Goal: Task Accomplishment & Management: Use online tool/utility

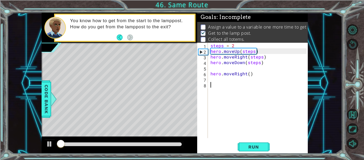
scroll to position [4, 0]
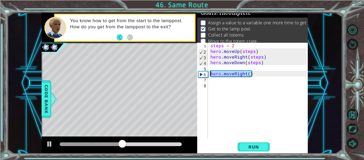
drag, startPoint x: 252, startPoint y: 73, endPoint x: 209, endPoint y: 74, distance: 42.4
click at [209, 74] on div "steps = 2 hero . moveUp ( steps ) hero . moveRight ( steps ) hero . moveDown ( …" at bounding box center [259, 96] width 100 height 106
type textarea "hero.moveRight()"
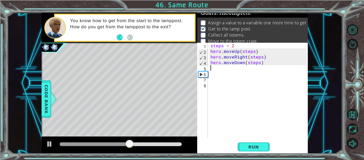
click at [213, 68] on div "steps = 2 hero . moveUp ( steps ) hero . moveRight ( steps ) hero . moveDown ( …" at bounding box center [259, 96] width 100 height 106
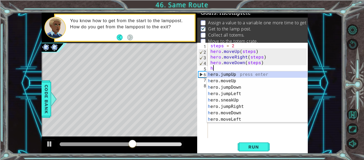
type textarea "he"
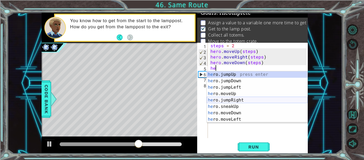
click at [237, 100] on div "he ro.jumpUp press enter he ro.jumpDown press enter he ro.jumpLeft press enter …" at bounding box center [257, 103] width 101 height 64
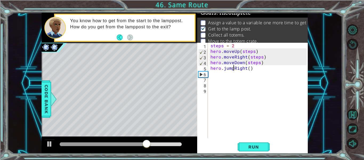
click at [233, 66] on div "steps = 2 hero . moveUp ( steps ) hero . moveRight ( steps ) hero . moveDown ( …" at bounding box center [259, 96] width 100 height 106
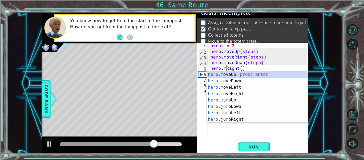
scroll to position [0, 1]
click at [240, 93] on div "hero.m oveUp press enter hero.m oveDown press enter hero.m oveLeft press enter …" at bounding box center [257, 103] width 101 height 64
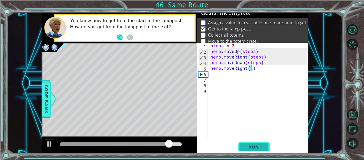
type textarea "hero.moveRight(1)"
click at [248, 146] on span "Run" at bounding box center [253, 146] width 21 height 5
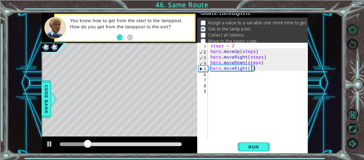
click at [215, 76] on div "steps = 2 hero . moveUp ( steps ) hero . moveRight ( steps ) hero . moveDown ( …" at bounding box center [259, 96] width 100 height 106
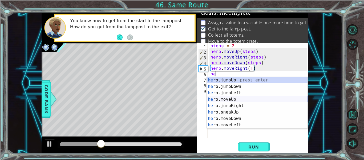
click at [232, 98] on div "he ro.jumpUp press enter he ro.jumpDown press enter he ro.jumpLeft press enter …" at bounding box center [257, 109] width 101 height 64
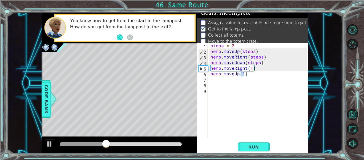
type textarea "hero.moveUp(4)"
click at [220, 82] on div "steps = 2 hero . moveUp ( steps ) hero . moveRight ( steps ) hero . moveDown ( …" at bounding box center [259, 96] width 100 height 106
type textarea "he"
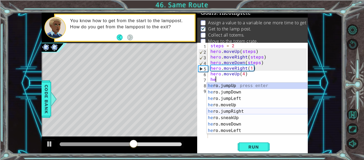
click at [235, 111] on div "he ro.jumpUp press enter he ro.jumpDown press enter he ro.jumpLeft press enter …" at bounding box center [257, 114] width 101 height 64
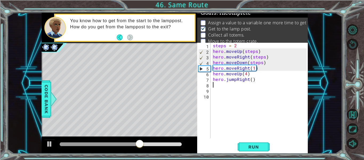
click at [251, 79] on div "steps = 2 hero . moveUp ( steps ) hero . moveRight ( steps ) hero . moveDown ( …" at bounding box center [261, 96] width 98 height 106
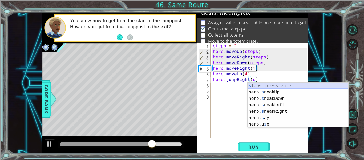
scroll to position [0, 3]
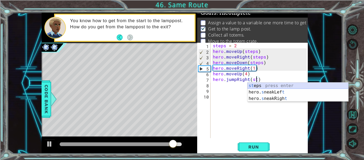
click at [259, 84] on div "st eps press enter hero. s neakLef t press enter hero. s neakRigh t press enter" at bounding box center [298, 98] width 101 height 32
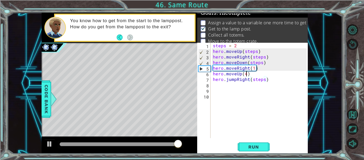
click at [247, 72] on div "steps = 2 hero . moveUp ( steps ) hero . moveRight ( steps ) hero . moveDown ( …" at bounding box center [261, 96] width 98 height 106
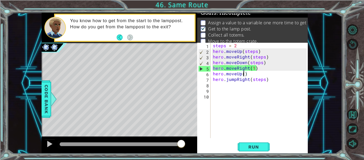
type textarea "hero.moveUp(3)"
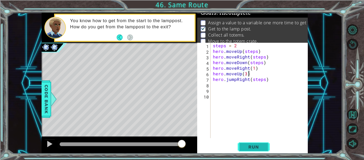
click at [257, 146] on span "Run" at bounding box center [253, 146] width 21 height 5
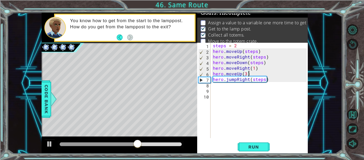
click at [235, 78] on div "steps = 2 hero . moveUp ( steps ) hero . moveRight ( steps ) hero . moveDown ( …" at bounding box center [261, 96] width 98 height 106
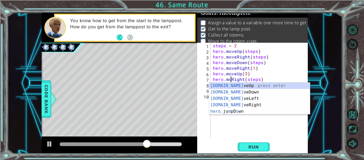
scroll to position [0, 1]
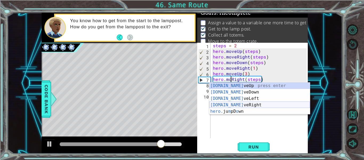
click at [248, 103] on div "[DOMAIN_NAME] veUp press enter [DOMAIN_NAME] veDown press enter [DOMAIN_NAME] v…" at bounding box center [259, 104] width 101 height 45
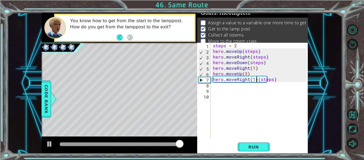
click at [256, 78] on div "steps = 2 hero . moveUp ( steps ) hero . moveRight ( steps ) hero . moveDown ( …" at bounding box center [261, 96] width 98 height 106
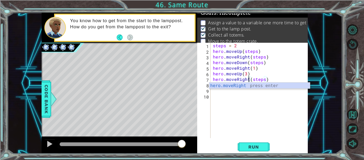
click at [264, 79] on div "steps = 2 hero . moveUp ( steps ) hero . moveRight ( steps ) hero . moveDown ( …" at bounding box center [261, 96] width 98 height 106
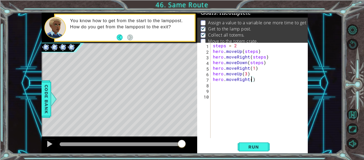
type textarea "hero.moveRight(3)"
click at [233, 85] on div "steps = 2 hero . moveUp ( steps ) hero . moveRight ( steps ) hero . moveDown ( …" at bounding box center [261, 96] width 98 height 106
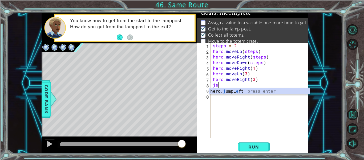
type textarea "j"
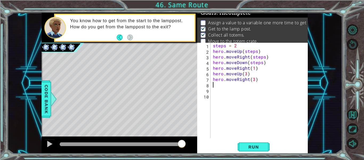
type textarea "he"
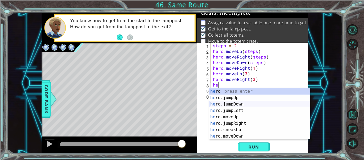
click at [264, 105] on div "he ro press enter he ro.jumpUp press enter he ro.jumpDown press enter he ro.jum…" at bounding box center [259, 120] width 101 height 64
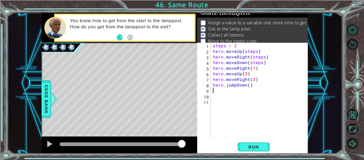
click at [249, 85] on div "steps = 2 hero . moveUp ( steps ) hero . moveRight ( steps ) hero . moveDown ( …" at bounding box center [261, 96] width 98 height 106
click at [247, 144] on span "Run" at bounding box center [253, 146] width 21 height 5
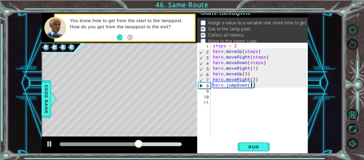
click at [235, 84] on div "steps = 2 hero . moveUp ( steps ) hero . moveRight ( steps ) hero . moveDown ( …" at bounding box center [261, 96] width 98 height 106
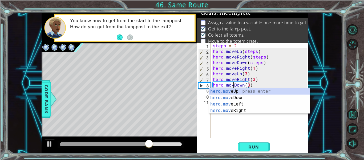
scroll to position [0, 2]
type textarea "hero.moveDown(3)"
click at [260, 143] on button "Run" at bounding box center [254, 146] width 32 height 11
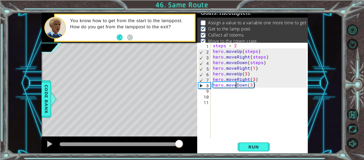
drag, startPoint x: 74, startPoint y: 144, endPoint x: 179, endPoint y: 132, distance: 105.7
click at [179, 132] on div "methods hero use(thing) moveUp(steps) moveDown(steps) moveLeft(steps) moveRight…" at bounding box center [175, 83] width 266 height 140
drag, startPoint x: 70, startPoint y: 144, endPoint x: 172, endPoint y: 144, distance: 101.6
click at [172, 144] on div at bounding box center [172, 144] width 10 height 10
click at [203, 21] on p at bounding box center [203, 22] width 5 height 5
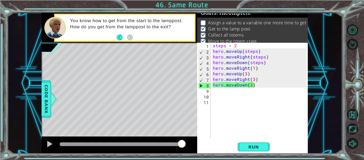
scroll to position [0, 0]
click at [224, 88] on div "steps = 2 hero . moveUp ( steps ) hero . moveRight ( steps ) hero . moveDown ( …" at bounding box center [261, 96] width 98 height 106
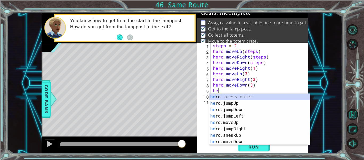
type textarea "h"
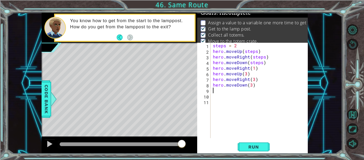
click at [237, 45] on div "steps = 2 hero . moveUp ( steps ) hero . moveRight ( steps ) hero . moveDown ( …" at bounding box center [261, 96] width 98 height 106
click at [249, 144] on span "Run" at bounding box center [253, 146] width 21 height 5
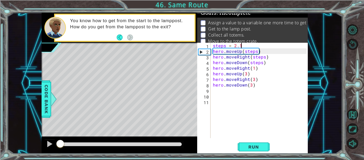
drag, startPoint x: 66, startPoint y: 144, endPoint x: 60, endPoint y: 143, distance: 6.0
click at [60, 143] on div at bounding box center [60, 144] width 10 height 10
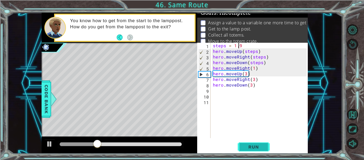
click at [253, 147] on span "Run" at bounding box center [253, 146] width 21 height 5
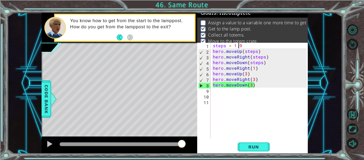
drag, startPoint x: 67, startPoint y: 144, endPoint x: 257, endPoint y: 155, distance: 191.1
click at [257, 155] on div "1 ההההההההההההההההההההההההההההההההההההההההההההההההההההההההההההההההההההההההההההה…" at bounding box center [182, 80] width 364 height 160
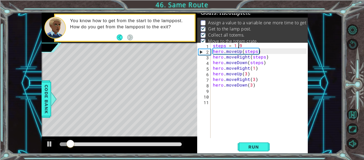
click at [166, 143] on div at bounding box center [121, 144] width 122 height 4
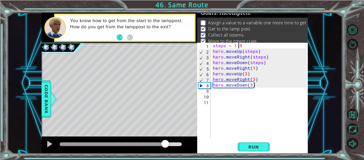
click at [233, 25] on p "Assign a value to a variable one more time to get to the totem crate." at bounding box center [276, 23] width 137 height 6
click at [240, 45] on div "steps = 1.9 hero . moveUp ( steps ) hero . moveRight ( steps ) hero . moveDown …" at bounding box center [261, 96] width 98 height 106
drag, startPoint x: 233, startPoint y: 46, endPoint x: 245, endPoint y: 43, distance: 11.7
click at [245, 43] on div "steps = 1.9 hero . moveUp ( steps ) hero . moveRight ( steps ) hero . moveDown …" at bounding box center [261, 96] width 98 height 106
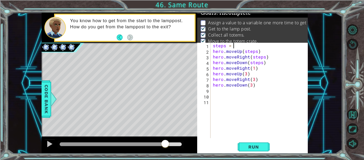
scroll to position [0, 1]
click at [257, 147] on span "Run" at bounding box center [253, 146] width 21 height 5
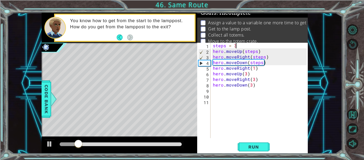
click at [257, 50] on div "steps = 3 hero . moveUp ( steps ) hero . moveRight ( steps ) hero . moveDown ( …" at bounding box center [261, 96] width 98 height 106
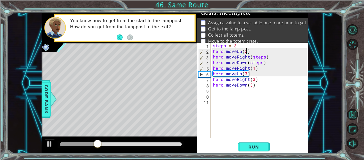
click at [264, 57] on div "steps = 3 hero . moveUp ( 2 ) hero . moveRight ( steps ) hero . moveDown ( step…" at bounding box center [261, 96] width 98 height 106
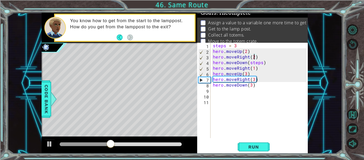
click at [261, 61] on div "steps = 3 hero . moveUp ( 2 ) hero . moveRight ( 2 ) hero . moveDown ( steps ) …" at bounding box center [261, 96] width 98 height 106
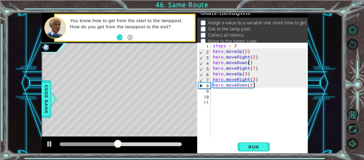
type textarea "hero.moveDown(2)"
click at [214, 94] on div "steps = 3 hero . moveUp ( 2 ) hero . moveRight ( 2 ) hero . moveDown ( 2 ) hero…" at bounding box center [261, 96] width 98 height 106
click at [252, 84] on div "steps = 3 hero . moveUp ( 2 ) hero . moveRight ( 2 ) hero . moveDown ( 2 ) hero…" at bounding box center [261, 96] width 98 height 106
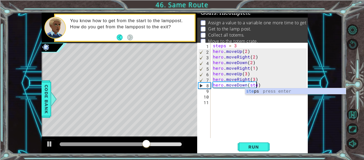
scroll to position [0, 3]
click at [285, 90] on div "ste ps press enter" at bounding box center [295, 97] width 101 height 19
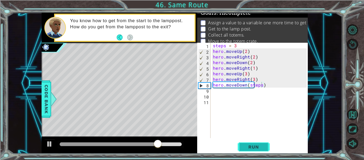
click at [252, 147] on span "Run" at bounding box center [253, 146] width 21 height 5
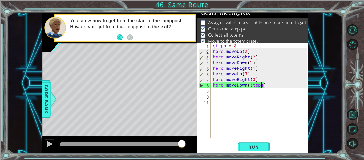
drag, startPoint x: 68, startPoint y: 144, endPoint x: 182, endPoint y: 148, distance: 113.9
click at [182, 148] on div at bounding box center [182, 144] width 10 height 10
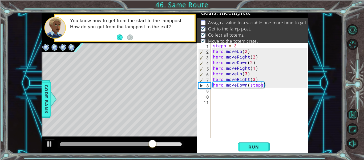
click at [304, 22] on p "Assign a value to a variable one more time to get to the totem crate." at bounding box center [276, 23] width 137 height 6
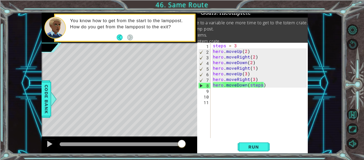
scroll to position [0, 40]
click at [246, 145] on span "Run" at bounding box center [253, 146] width 21 height 5
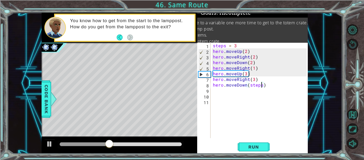
click at [245, 50] on div "steps = 3 hero . moveUp ( 2 ) hero . moveRight ( 2 ) hero . moveDown ( 2 ) hero…" at bounding box center [261, 96] width 98 height 106
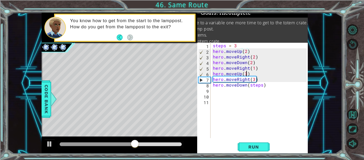
click at [247, 74] on div "steps = 3 hero . moveUp ( 2 ) hero . moveRight ( 2 ) hero . moveDown ( 2 ) hero…" at bounding box center [261, 96] width 98 height 106
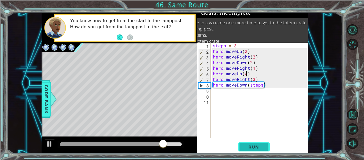
click at [264, 148] on span "Run" at bounding box center [253, 146] width 21 height 5
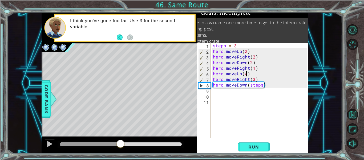
drag, startPoint x: 64, startPoint y: 143, endPoint x: 120, endPoint y: 142, distance: 56.2
click at [120, 142] on div at bounding box center [121, 144] width 10 height 10
drag, startPoint x: 231, startPoint y: 34, endPoint x: 251, endPoint y: 41, distance: 21.2
click at [251, 41] on ul "Assign a value to a variable one more time to get to the totem crate. Get to th…" at bounding box center [215, 32] width 106 height 25
drag, startPoint x: 203, startPoint y: 29, endPoint x: 218, endPoint y: 26, distance: 15.7
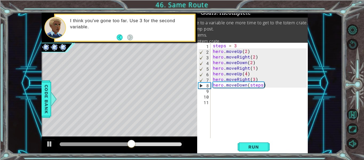
click at [218, 26] on li "Get to the lamp post." at bounding box center [215, 29] width 105 height 6
drag, startPoint x: 282, startPoint y: 22, endPoint x: 307, endPoint y: 22, distance: 25.1
click at [307, 22] on p "Assign a value to a variable one more time to get to the totem crate." at bounding box center [239, 23] width 137 height 6
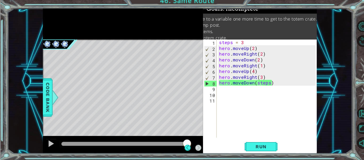
scroll to position [0, 0]
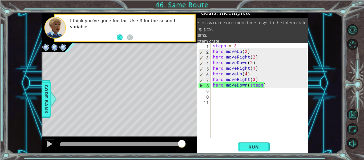
click at [245, 74] on div "steps = 3 hero . moveUp ( 2 ) hero . moveRight ( 2 ) hero . moveDown ( 2 ) hero…" at bounding box center [261, 96] width 98 height 106
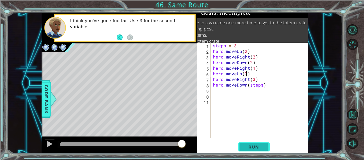
click at [255, 147] on span "Run" at bounding box center [253, 146] width 21 height 5
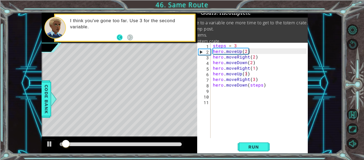
click at [117, 37] on button "Back" at bounding box center [122, 37] width 10 height 6
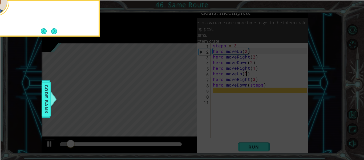
click at [117, 37] on icon at bounding box center [182, 24] width 364 height 272
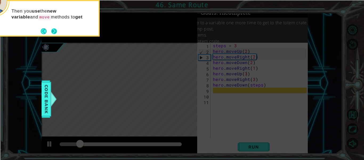
click at [54, 34] on button "Next" at bounding box center [54, 31] width 9 height 9
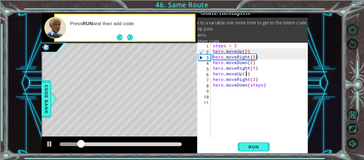
click at [54, 34] on div at bounding box center [55, 28] width 22 height 22
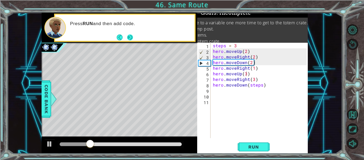
click at [133, 37] on button "Next" at bounding box center [130, 37] width 7 height 7
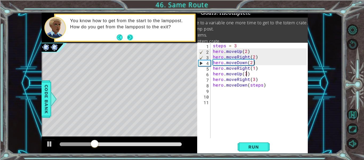
click at [129, 38] on button "Next" at bounding box center [130, 37] width 10 height 10
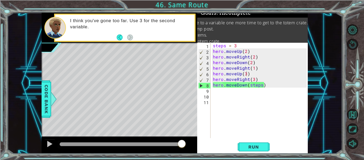
click at [213, 52] on div "steps = 3 hero . moveUp ( 2 ) hero . moveRight ( 2 ) hero . moveDown ( 2 ) hero…" at bounding box center [261, 96] width 98 height 106
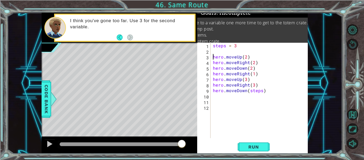
click at [216, 48] on div "steps = 3 hero . moveUp ( 2 ) hero . moveRight ( 2 ) hero . moveDown ( 2 ) hero…" at bounding box center [261, 96] width 98 height 106
type textarea "steps = 3"
click at [223, 51] on div "steps = 3 hero . moveUp ( 2 ) hero . moveRight ( 2 ) hero . moveDown ( 2 ) hero…" at bounding box center [261, 96] width 98 height 106
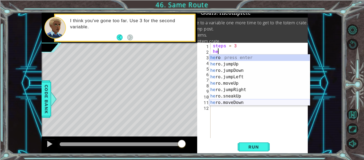
click at [231, 102] on div "he ro press enter he ro.jumpUp press enter he ro.jumpDown press enter he ro.jum…" at bounding box center [259, 86] width 101 height 64
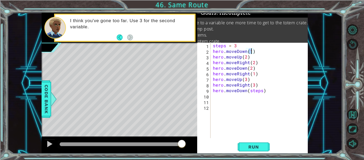
click at [247, 59] on div "steps = 3 hero . moveDown ( 1 ) hero . moveUp ( 2 ) hero . moveRight ( 2 ) hero…" at bounding box center [261, 96] width 98 height 106
type textarea "hero.moveUp(3)"
click at [257, 149] on span "Run" at bounding box center [253, 146] width 21 height 5
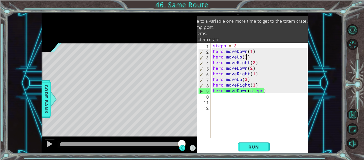
scroll to position [0, 40]
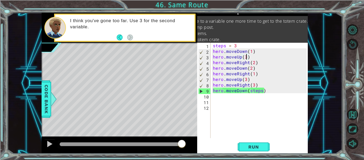
click at [225, 102] on div "steps = 3 hero . moveDown ( 1 ) hero . moveUp ( 3 ) hero . moveRight ( 2 ) hero…" at bounding box center [261, 96] width 98 height 106
click at [235, 97] on div "steps = 3 hero . moveDown ( 1 ) hero . moveUp ( 3 ) hero . moveRight ( 2 ) hero…" at bounding box center [261, 96] width 98 height 106
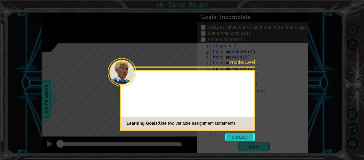
click at [232, 139] on button "Start" at bounding box center [240, 136] width 30 height 9
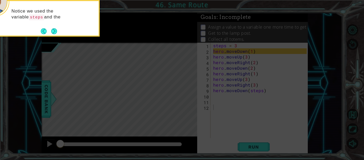
click at [200, 91] on icon at bounding box center [182, 24] width 364 height 272
click at [201, 92] on icon at bounding box center [182, 24] width 364 height 272
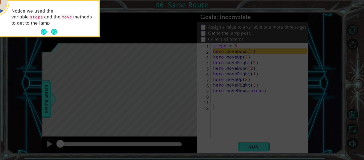
click at [201, 92] on icon at bounding box center [182, 24] width 364 height 272
click at [203, 94] on icon at bounding box center [182, 24] width 364 height 272
click at [202, 93] on icon at bounding box center [182, 24] width 364 height 272
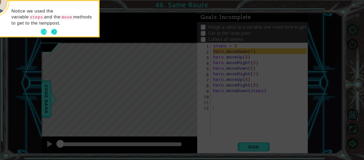
click at [56, 32] on button "Next" at bounding box center [54, 32] width 6 height 6
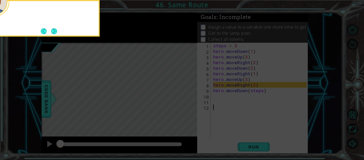
click at [56, 32] on button "Next" at bounding box center [54, 31] width 6 height 6
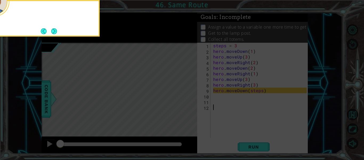
click at [56, 32] on button "Next" at bounding box center [54, 31] width 6 height 6
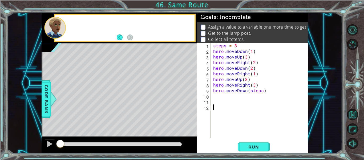
click at [56, 32] on div at bounding box center [55, 28] width 22 height 22
click at [251, 146] on span "Run" at bounding box center [253, 146] width 21 height 5
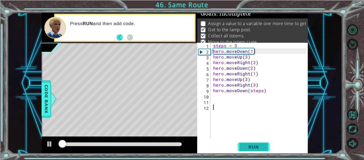
scroll to position [4, 0]
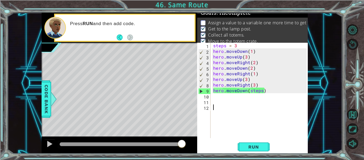
click at [255, 84] on div "steps = 3 hero . moveDown ( 1 ) hero . moveUp ( 3 ) hero . moveRight ( 2 ) hero…" at bounding box center [260, 96] width 97 height 106
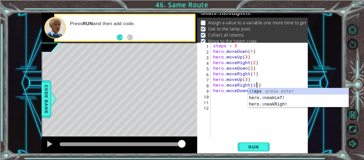
scroll to position [0, 3]
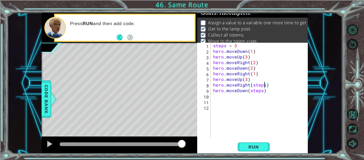
click at [248, 81] on div "steps = 3 hero . moveDown ( 1 ) hero . moveUp ( 3 ) hero . moveRight ( 2 ) hero…" at bounding box center [260, 96] width 97 height 106
click at [246, 80] on div "steps = 3 hero . moveDown ( 1 ) hero . moveUp ( 3 ) hero . moveRight ( 2 ) hero…" at bounding box center [260, 96] width 97 height 106
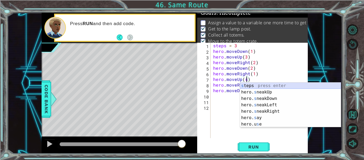
click at [244, 85] on div "s teps press enter hero. s neakUp press enter hero. s neakDown press enter hero…" at bounding box center [290, 111] width 101 height 58
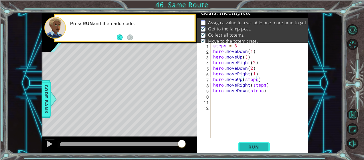
click at [254, 148] on span "Run" at bounding box center [253, 146] width 21 height 5
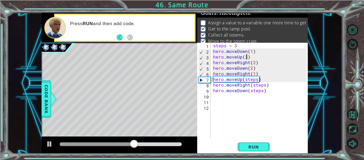
click at [247, 58] on div "steps = 3 hero . moveDown ( 1 ) hero . moveUp ( 3 ) hero . moveRight ( 2 ) hero…" at bounding box center [260, 96] width 97 height 106
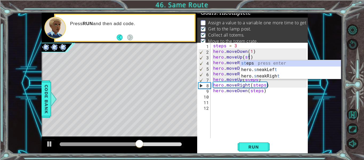
scroll to position [0, 2]
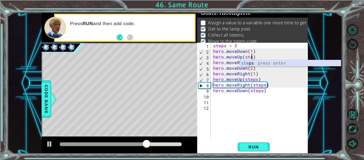
click at [260, 62] on div "ste ps press enter" at bounding box center [290, 69] width 101 height 19
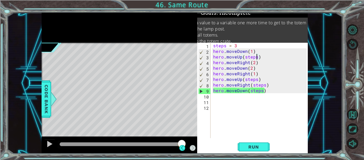
scroll to position [0, 40]
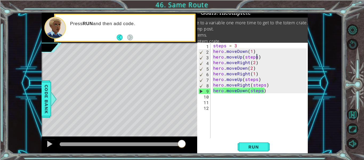
click at [132, 124] on div "Level Map" at bounding box center [165, 121] width 246 height 157
click at [131, 129] on div "Level Map" at bounding box center [165, 121] width 246 height 157
click at [155, 61] on div "Level Map" at bounding box center [165, 121] width 246 height 157
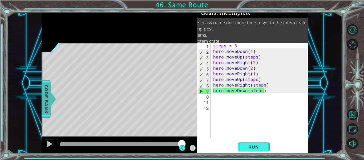
click at [44, 103] on span "Code Bank" at bounding box center [46, 99] width 9 height 33
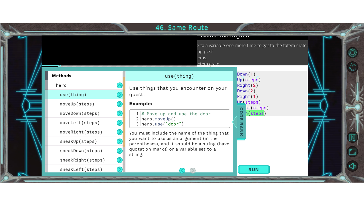
scroll to position [57, 0]
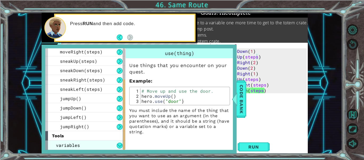
click at [108, 148] on div "variables" at bounding box center [85, 144] width 80 height 9
click at [118, 144] on button at bounding box center [120, 145] width 6 height 6
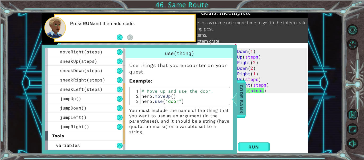
click at [244, 99] on span "Code Bank" at bounding box center [241, 99] width 9 height 33
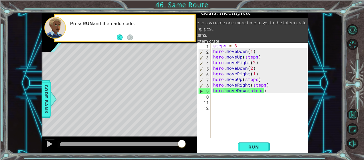
click at [120, 123] on div "Level Map" at bounding box center [165, 121] width 246 height 157
click at [262, 147] on span "Run" at bounding box center [253, 146] width 21 height 5
drag, startPoint x: 137, startPoint y: 139, endPoint x: 212, endPoint y: 156, distance: 76.1
click at [212, 156] on div "1 ההההההההההההההההההההההההההההההההההההההההההההההההההההההההההההההההההההההההההההה…" at bounding box center [182, 80] width 364 height 160
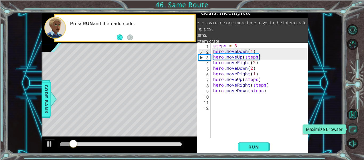
click at [354, 127] on button "Maximize Browser" at bounding box center [352, 128] width 11 height 11
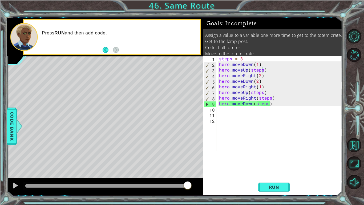
scroll to position [0, 12]
click at [243, 59] on div "steps = 3 hero . moveDown ( 1 ) hero . moveUp ( steps ) hero . moveRight ( 2 ) …" at bounding box center [281, 109] width 126 height 106
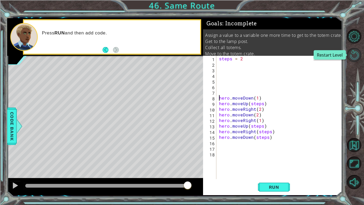
type textarea "hero.moveDown(1)"
click at [353, 55] on button "Restart Level" at bounding box center [354, 55] width 14 height 14
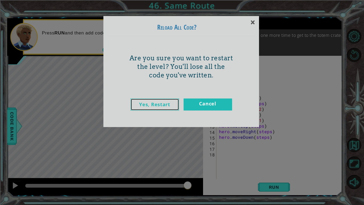
click at [160, 108] on link "Yes, Restart" at bounding box center [155, 104] width 49 height 12
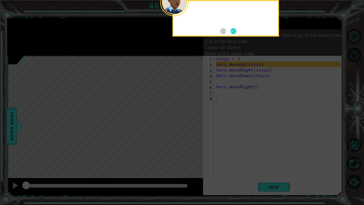
scroll to position [0, 0]
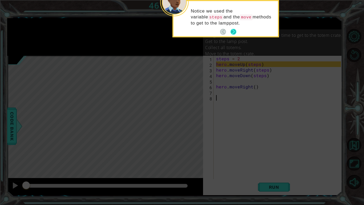
click at [233, 31] on button "Next" at bounding box center [234, 32] width 6 height 6
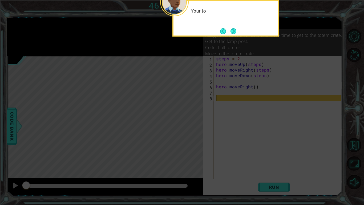
click at [233, 31] on button "Next" at bounding box center [234, 31] width 6 height 6
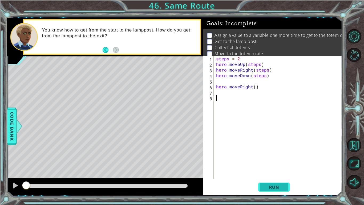
click at [285, 159] on button "Run" at bounding box center [274, 187] width 32 height 14
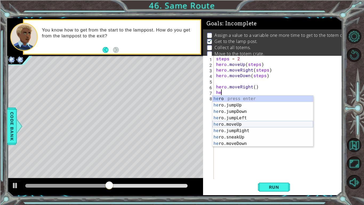
click at [258, 122] on div "he ro press enter he ro.jumpUp press enter he ro.jumpDown press enter he ro.jum…" at bounding box center [262, 127] width 101 height 64
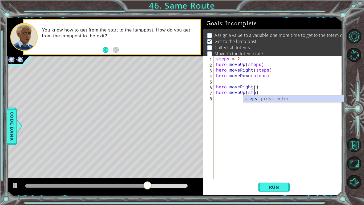
scroll to position [0, 2]
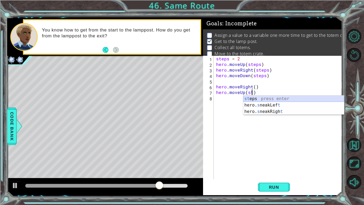
click at [276, 97] on div "st eps press enter hero. s neakLef t press enter hero. s neakRigh t press enter" at bounding box center [293, 111] width 101 height 32
type textarea "hero.moveUp(steps)"
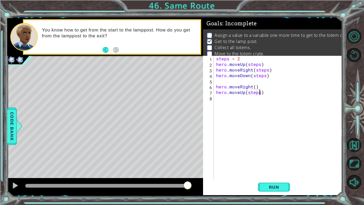
click at [223, 100] on div "steps = 2 hero . moveUp ( steps ) hero . moveRight ( steps ) hero . moveDown ( …" at bounding box center [279, 123] width 128 height 134
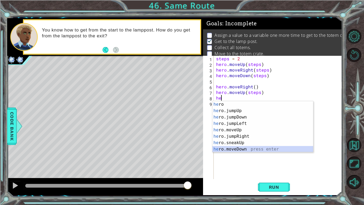
click at [231, 148] on div "he ro press enter he ro.jumpUp press enter he ro.jumpDown press enter he ro.jum…" at bounding box center [262, 133] width 101 height 64
type textarea "hero.moveDown(1)"
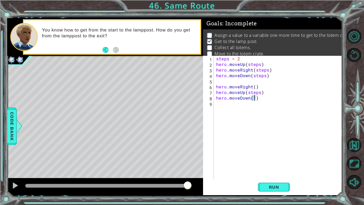
click at [222, 106] on div "steps = 2 hero . moveUp ( steps ) hero . moveRight ( steps ) hero . moveDown ( …" at bounding box center [279, 123] width 128 height 134
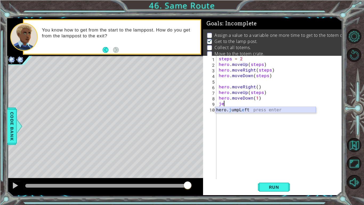
type textarea "j"
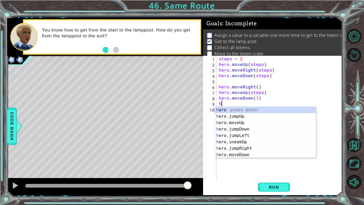
type textarea "he"
click at [259, 141] on div "he ro press enter he ro.jumpUp press enter he ro.jumpDown press enter he ro.jum…" at bounding box center [265, 139] width 101 height 64
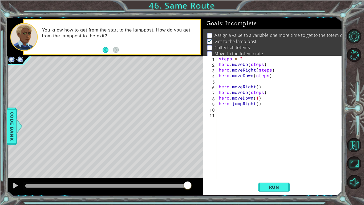
click at [258, 103] on div "steps = 2 hero . moveUp ( steps ) hero . moveRight ( steps ) hero . moveDown ( …" at bounding box center [281, 123] width 126 height 134
type textarea "hero.jumpRight(3)"
click at [233, 110] on div "steps = 2 hero . moveUp ( steps ) hero . moveRight ( steps ) hero . moveDown ( …" at bounding box center [281, 123] width 126 height 134
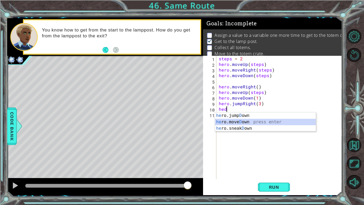
click at [249, 121] on div "he ro.jump D own press enter he ro.move D own press enter he ro.sneak D own pre…" at bounding box center [265, 128] width 101 height 32
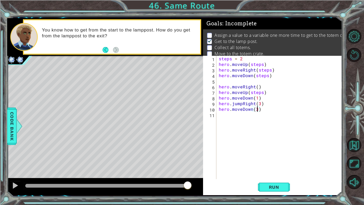
scroll to position [0, 2]
click at [273, 159] on span "Run" at bounding box center [274, 186] width 21 height 5
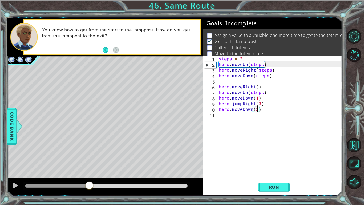
drag, startPoint x: 31, startPoint y: 186, endPoint x: 52, endPoint y: 187, distance: 21.4
click at [84, 159] on div at bounding box center [89, 186] width 10 height 10
click at [264, 99] on div "steps = 2 hero . moveUp ( steps ) hero . moveRight ( steps ) hero . moveDown ( …" at bounding box center [281, 123] width 126 height 134
click at [257, 98] on div "steps = 2 hero . moveUp ( steps ) hero . moveRight ( steps ) hero . moveDown ( …" at bounding box center [281, 123] width 126 height 134
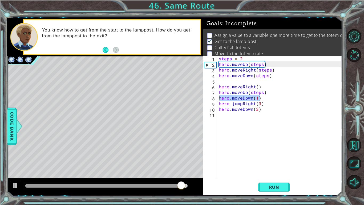
drag, startPoint x: 263, startPoint y: 98, endPoint x: 218, endPoint y: 100, distance: 45.4
click at [218, 100] on div "steps = 2 hero . moveUp ( steps ) hero . moveRight ( steps ) hero . moveDown ( …" at bounding box center [281, 123] width 126 height 134
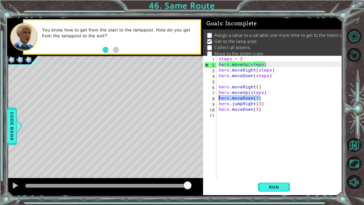
click at [241, 96] on div "steps = 2 hero . moveUp ( steps ) hero . moveRight ( steps ) hero . moveDown ( …" at bounding box center [279, 117] width 123 height 123
click at [260, 97] on div "steps = 2 hero . moveUp ( steps ) hero . moveRight ( steps ) hero . moveDown ( …" at bounding box center [281, 123] width 126 height 134
click at [252, 99] on div "steps = 2 hero . moveUp ( steps ) hero . moveRight ( steps ) hero . moveDown ( …" at bounding box center [281, 123] width 126 height 134
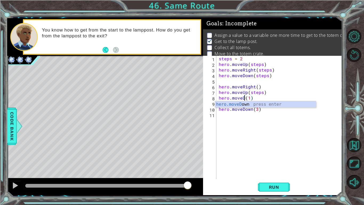
scroll to position [0, 2]
click at [250, 111] on div "steps = 2 hero . moveUp ( steps ) hero . moveRight ( steps ) hero . moveDown ( …" at bounding box center [281, 123] width 126 height 134
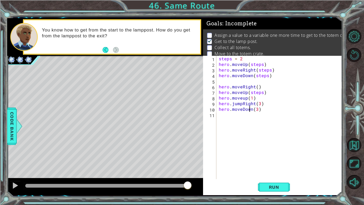
click at [241, 104] on div "steps = 2 hero . moveUp ( steps ) hero . moveRight ( steps ) hero . moveDown ( …" at bounding box center [281, 123] width 126 height 134
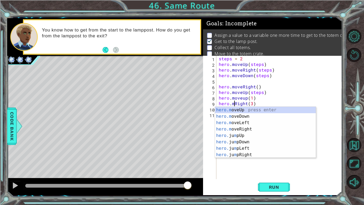
scroll to position [0, 1]
click at [251, 129] on div "hero.m oveUp press enter hero.m oveDown press enter hero.m oveLeft press enter …" at bounding box center [265, 139] width 101 height 64
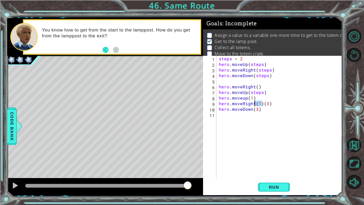
drag, startPoint x: 261, startPoint y: 103, endPoint x: 256, endPoint y: 103, distance: 5.9
click at [256, 103] on div "steps = 2 hero . moveUp ( steps ) hero . moveRight ( steps ) hero . moveDown ( …" at bounding box center [281, 123] width 126 height 134
click at [273, 159] on span "Run" at bounding box center [274, 186] width 21 height 5
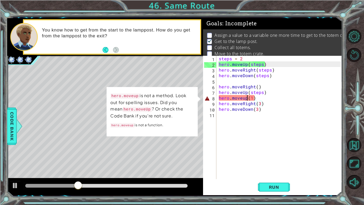
click at [247, 99] on div "steps = 2 hero . moveUp ( steps ) hero . moveRight ( steps ) hero . moveDown ( …" at bounding box center [281, 123] width 126 height 134
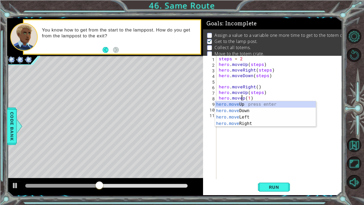
scroll to position [0, 2]
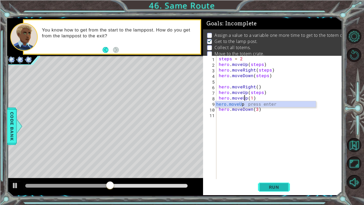
type textarea "hero.moveUp(1)"
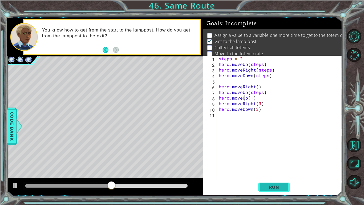
click at [273, 159] on span "Run" at bounding box center [274, 186] width 21 height 5
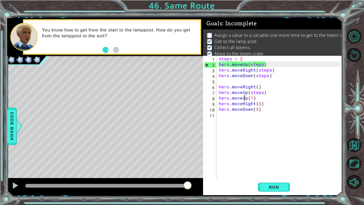
drag, startPoint x: 47, startPoint y: 184, endPoint x: 268, endPoint y: 204, distance: 221.8
click at [268, 159] on div "1 ההההההההההההההההההההההההההההההההההההההההההההההההההההההההההההההההההההההההההההה…" at bounding box center [182, 102] width 364 height 205
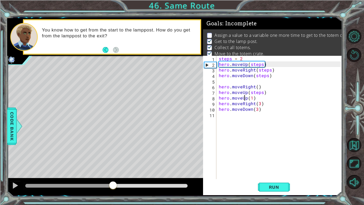
click at [113, 159] on div at bounding box center [106, 186] width 162 height 4
click at [147, 159] on div at bounding box center [106, 186] width 162 height 4
click at [173, 159] on div at bounding box center [106, 186] width 162 height 4
click at [183, 159] on div at bounding box center [106, 186] width 162 height 4
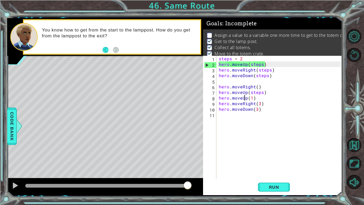
drag, startPoint x: 187, startPoint y: 186, endPoint x: 191, endPoint y: 187, distance: 4.7
click at [191, 159] on div at bounding box center [188, 186] width 10 height 10
click at [227, 118] on div "steps = 2 hero . moveUp ( steps ) hero . moveRight ( steps ) hero . moveDown ( …" at bounding box center [281, 123] width 126 height 134
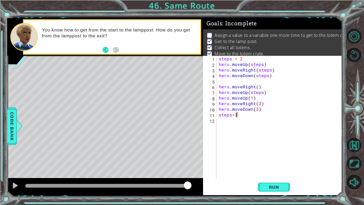
scroll to position [0, 1]
type textarea "steps = 3"
click at [285, 159] on button "Run" at bounding box center [274, 187] width 32 height 14
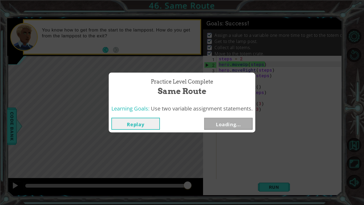
drag, startPoint x: 59, startPoint y: 185, endPoint x: 202, endPoint y: 204, distance: 144.1
click at [202, 159] on body "1 ההההההההההההההההההההההההההההההההההההההההההההההההההההההההההההההההההההההההההההה…" at bounding box center [182, 102] width 364 height 205
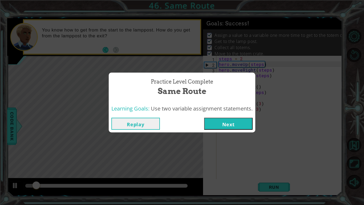
click at [241, 126] on button "Next" at bounding box center [228, 124] width 49 height 12
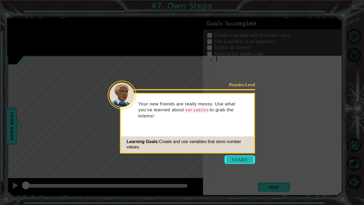
click at [240, 158] on button "Start" at bounding box center [240, 159] width 30 height 9
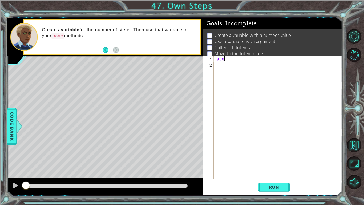
scroll to position [0, 1]
type textarea "steps=3"
click at [232, 69] on div "steps = 3" at bounding box center [279, 123] width 128 height 134
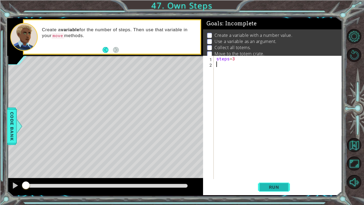
click at [272, 159] on button "Run" at bounding box center [274, 187] width 32 height 14
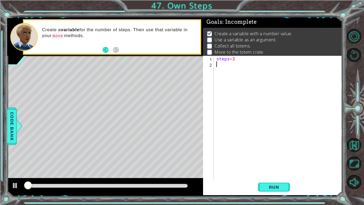
scroll to position [2, 0]
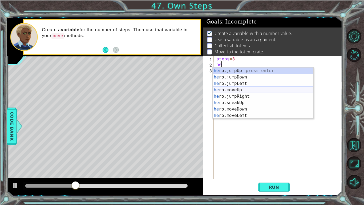
click at [249, 91] on div "he ro.jumpUp press enter he ro.jumpDown press enter he ro.jumpLeft press enter …" at bounding box center [263, 99] width 101 height 64
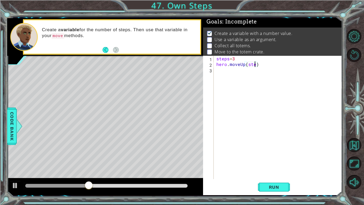
scroll to position [0, 2]
type textarea "hero.moveUp(steps)"
click at [276, 159] on button "Run" at bounding box center [274, 187] width 32 height 14
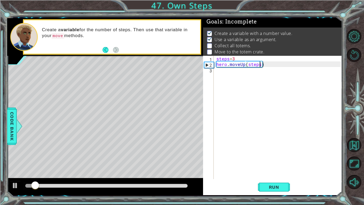
click at [242, 76] on div "steps = 3 hero . moveUp ( steps )" at bounding box center [279, 123] width 128 height 134
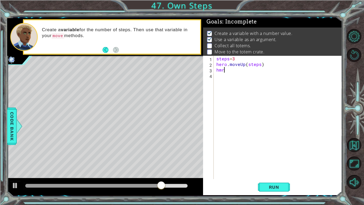
click at [235, 69] on div "steps = 3 hero . moveUp ( steps ) hmr" at bounding box center [279, 123] width 128 height 134
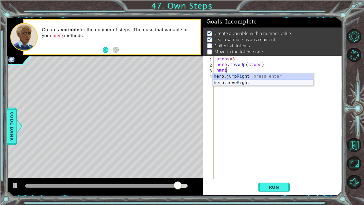
click at [238, 82] on div "h ero.ju m p Ri ght press enter h ero. m ove Ri ght press enter" at bounding box center [263, 86] width 101 height 26
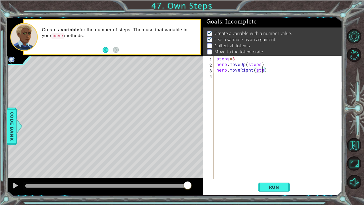
type textarea "hero.moveRight(steps)"
click at [225, 79] on div "steps = 3 hero . moveUp ( steps ) hero . moveRight ( steps )" at bounding box center [279, 123] width 128 height 134
type textarea "he"
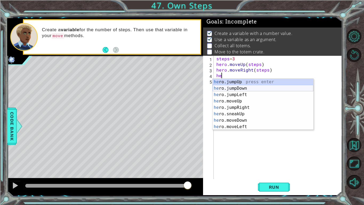
click at [247, 86] on div "he ro.jumpUp press enter he ro.jumpDown press enter he ro.jumpLeft press enter …" at bounding box center [263, 111] width 101 height 64
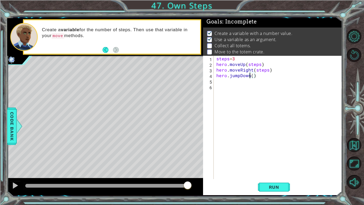
click at [250, 76] on div "steps = 3 hero . moveUp ( steps ) hero . moveRight ( steps ) hero . jumpDown ( )" at bounding box center [279, 123] width 128 height 134
click at [251, 76] on div "steps = 3 hero . moveUp ( steps ) hero . moveRight ( steps ) hero . jumpDown ( )" at bounding box center [279, 123] width 128 height 134
type textarea "hero.jumpDown(steps)"
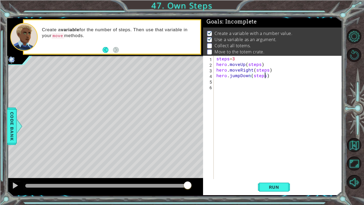
click at [227, 82] on div "steps = 3 hero . moveUp ( steps ) hero . moveRight ( steps ) hero . jumpDown ( …" at bounding box center [279, 123] width 128 height 134
type textarea "he"
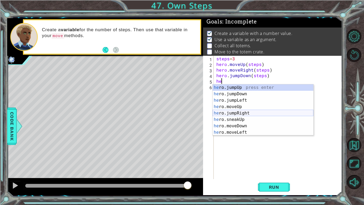
click at [237, 112] on div "he ro.jumpUp press enter he ro.jumpDown press enter he ro.jumpLeft press enter …" at bounding box center [263, 116] width 101 height 64
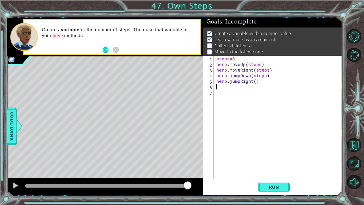
click at [238, 81] on div "steps = 3 hero . moveUp ( steps ) hero . moveRight ( steps ) hero . jumpDown ( …" at bounding box center [279, 123] width 128 height 134
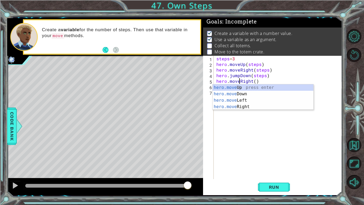
scroll to position [0, 1]
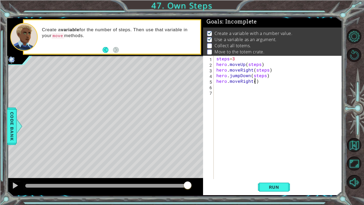
click at [254, 80] on div "steps = 3 hero . moveUp ( steps ) hero . moveRight ( steps ) hero . jumpDown ( …" at bounding box center [279, 123] width 128 height 134
click at [277, 159] on span "Run" at bounding box center [274, 186] width 21 height 5
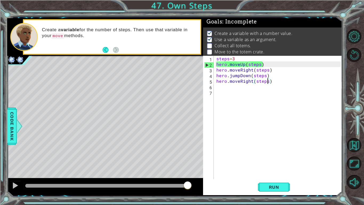
drag, startPoint x: 40, startPoint y: 186, endPoint x: 189, endPoint y: 192, distance: 149.6
click at [189, 159] on div at bounding box center [105, 186] width 196 height 17
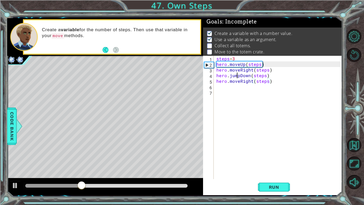
click at [238, 75] on div "steps = 3 hero . moveUp ( steps ) hero . moveRight ( steps ) hero . jumpDown ( …" at bounding box center [279, 123] width 128 height 134
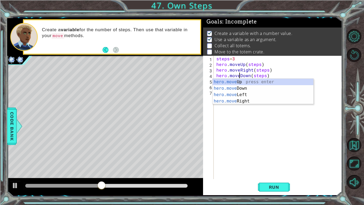
scroll to position [0, 1]
type textarea "hero.moveDown(steps)"
click at [266, 159] on span "Run" at bounding box center [274, 186] width 21 height 5
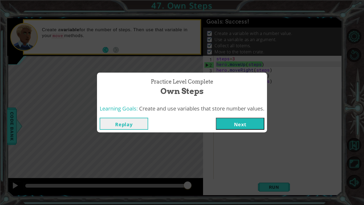
drag, startPoint x: 40, startPoint y: 184, endPoint x: 192, endPoint y: 203, distance: 153.4
click at [192, 159] on body "1 ההההההההההההההההההההההההההההההההההההההההההההההההההההההההההההההההההההההההההההה…" at bounding box center [182, 102] width 364 height 205
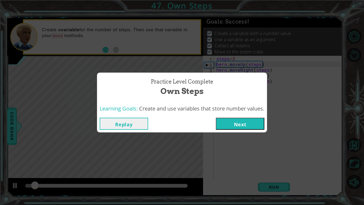
click at [238, 127] on button "Next" at bounding box center [240, 124] width 49 height 12
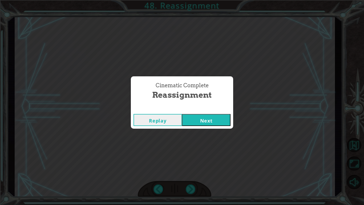
click at [200, 121] on button "Next" at bounding box center [206, 120] width 49 height 12
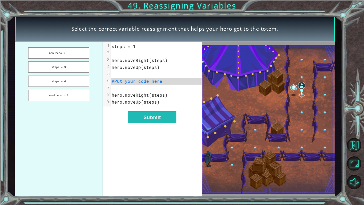
drag, startPoint x: 55, startPoint y: 70, endPoint x: 141, endPoint y: 101, distance: 91.9
click at [141, 101] on div "newSteps = 3 steps = 3 steps = 4 newSteps = 4 xxxxxxxxxx 9 1 steps = 1 2 ​ 3 he…" at bounding box center [108, 119] width 187 height 155
click at [72, 68] on button "steps = 3" at bounding box center [58, 66] width 61 height 11
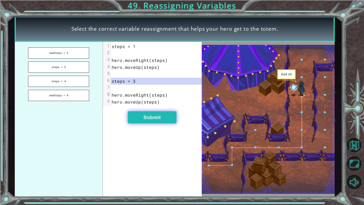
click at [157, 122] on button "Submit" at bounding box center [152, 117] width 49 height 12
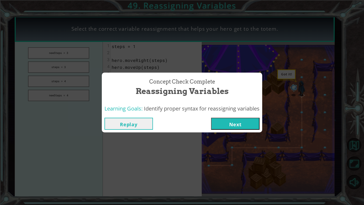
click at [223, 124] on button "Next" at bounding box center [235, 124] width 49 height 12
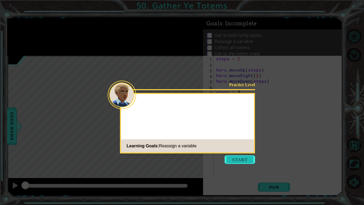
click at [241, 156] on button "Start" at bounding box center [240, 159] width 30 height 9
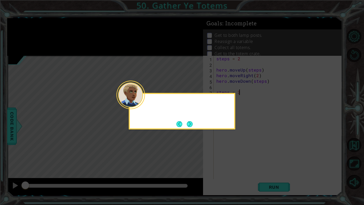
click at [240, 154] on icon at bounding box center [182, 102] width 364 height 205
click at [190, 124] on button "Next" at bounding box center [190, 124] width 6 height 6
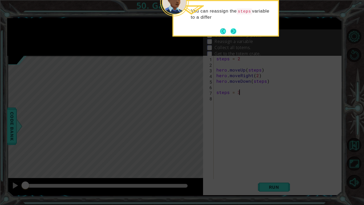
click at [234, 34] on button "Next" at bounding box center [234, 31] width 6 height 6
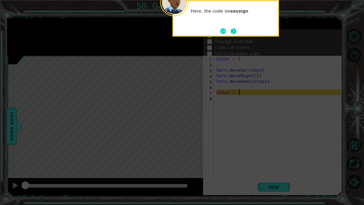
click at [231, 34] on button "Next" at bounding box center [234, 31] width 6 height 6
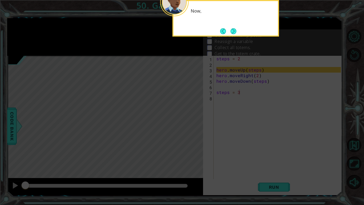
click at [231, 34] on button "Next" at bounding box center [234, 31] width 6 height 6
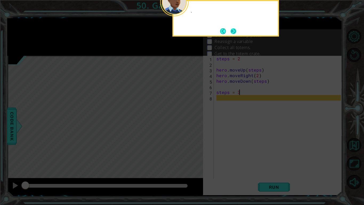
click at [230, 34] on button "Next" at bounding box center [233, 31] width 6 height 6
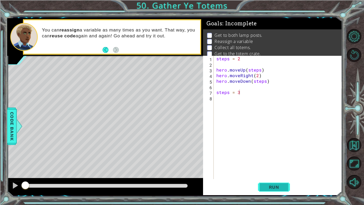
click at [271, 159] on span "Run" at bounding box center [274, 186] width 21 height 5
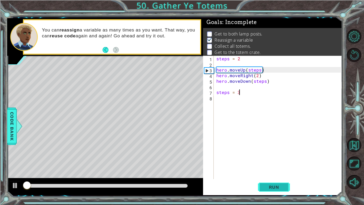
scroll to position [2, 0]
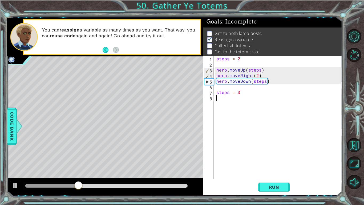
click at [219, 99] on div "steps = 2 hero . moveUp ( steps ) hero . moveRight ( 2 ) hero . moveDown ( step…" at bounding box center [279, 123] width 128 height 134
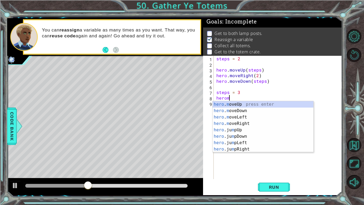
scroll to position [0, 1]
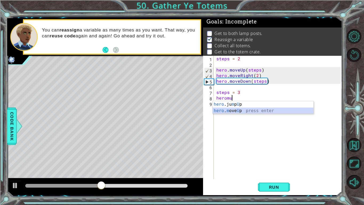
click at [231, 110] on div "hero .ju m p U p press enter hero . m ove U p press enter" at bounding box center [263, 114] width 101 height 26
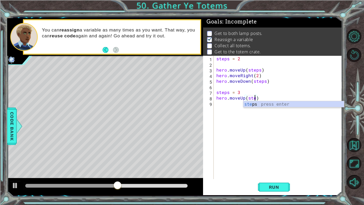
type textarea "hero.moveUp(steps)"
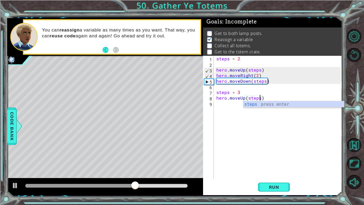
click at [231, 107] on div "steps = 2 hero . moveUp ( steps ) hero . moveRight ( 2 ) hero . moveDown ( step…" at bounding box center [279, 123] width 128 height 134
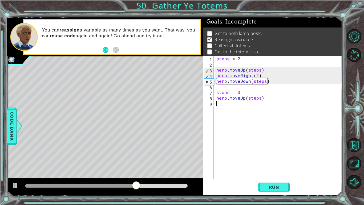
scroll to position [0, 0]
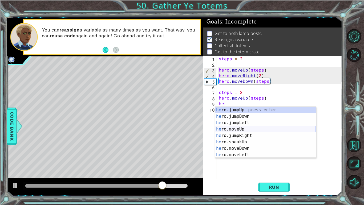
click at [240, 129] on div "he ro.jumpUp press enter he ro.jumpDown press enter he ro.jumpLeft press enter …" at bounding box center [265, 139] width 101 height 64
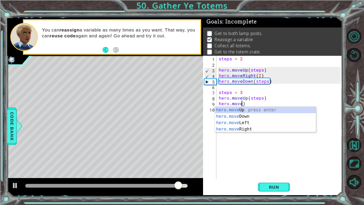
scroll to position [0, 1]
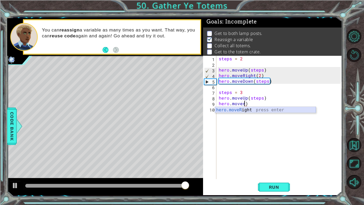
click at [261, 108] on div "hero.moveR ight press enter" at bounding box center [265, 116] width 101 height 19
type textarea "hero.moveRight(1)"
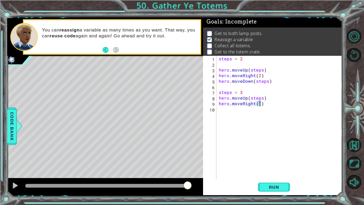
click at [263, 119] on div "steps = 2 hero . moveUp ( steps ) hero . moveRight ( 2 ) hero . moveDown ( step…" at bounding box center [281, 123] width 126 height 134
click at [262, 106] on div "steps = 2 hero . moveUp ( steps ) hero . moveRight ( 2 ) hero . moveDown ( step…" at bounding box center [281, 123] width 126 height 134
type textarea "hero.moveRight(2)"
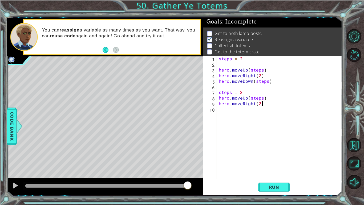
scroll to position [0, 2]
click at [223, 111] on div "steps = 2 hero . moveUp ( steps ) hero . moveRight ( 2 ) hero . moveDown ( step…" at bounding box center [281, 123] width 126 height 134
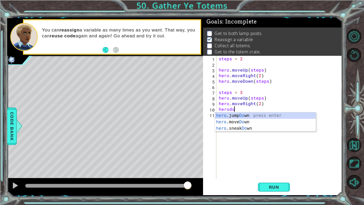
scroll to position [0, 1]
click at [235, 119] on div "hero .jump Dow n press enter hero .move Dow n press enter hero .sneak Dow n pre…" at bounding box center [265, 128] width 101 height 32
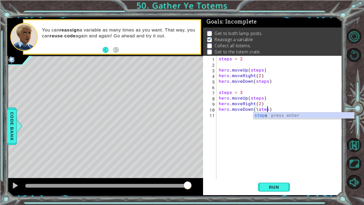
scroll to position [0, 3]
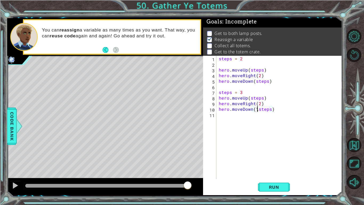
click at [256, 108] on div "steps = 2 hero . moveUp ( steps ) hero . moveRight ( 2 ) hero . moveDown ( step…" at bounding box center [281, 123] width 126 height 134
type textarea "hero.moveDown(steps)"
click at [227, 112] on div "steps = 2 hero . moveUp ( steps ) hero . moveRight ( 2 ) hero . moveDown ( step…" at bounding box center [281, 123] width 126 height 134
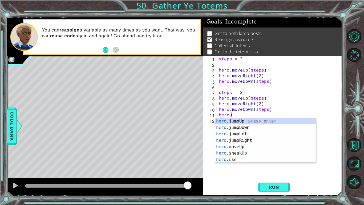
scroll to position [0, 1]
click at [241, 147] on div "hero .j u m p Up press enter hero .j u m p Down press enter hero .j u m p Left …" at bounding box center [265, 143] width 101 height 51
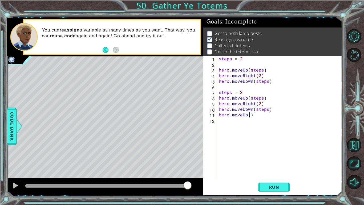
type textarea "hero.moveUp(4)"
click at [224, 124] on div "steps = 2 hero . moveUp ( steps ) hero . moveRight ( 2 ) hero . moveDown ( step…" at bounding box center [281, 123] width 126 height 134
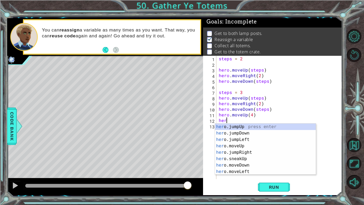
type textarea "hero"
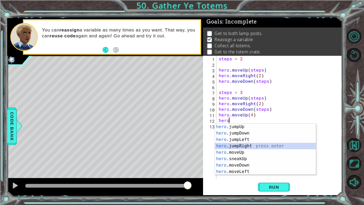
click at [243, 148] on div "hero .jumpUp press enter hero .jumpDown press enter hero .jumpLeft press enter …" at bounding box center [265, 155] width 101 height 64
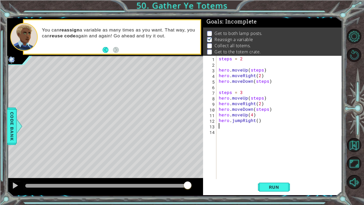
click at [257, 122] on div "steps = 2 hero . moveUp ( steps ) hero . moveRight ( 2 ) hero . moveDown ( step…" at bounding box center [281, 123] width 126 height 134
type textarea "hero.jumpRight(2)"
click at [243, 127] on div "steps = 2 hero . moveUp ( steps ) hero . moveRight ( 2 ) hero . moveDown ( step…" at bounding box center [281, 123] width 126 height 134
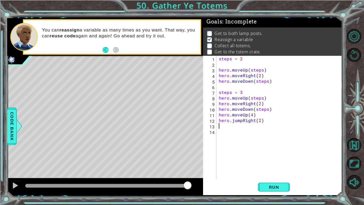
type textarea "h"
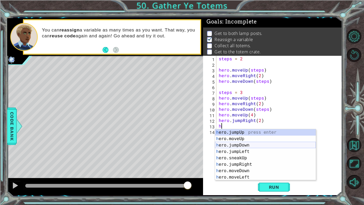
click at [261, 145] on div "h ero.jumpUp press enter h ero.moveUp press enter h ero.jumpDown press enter h …" at bounding box center [265, 161] width 101 height 64
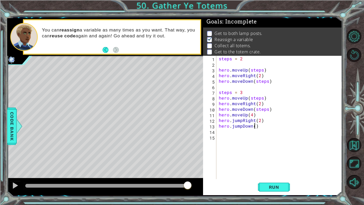
click at [255, 126] on div "steps = 2 hero . moveUp ( steps ) hero . moveRight ( 2 ) hero . moveDown ( step…" at bounding box center [281, 123] width 126 height 134
type textarea "hero.jumpDown(4)"
click at [274, 159] on span "Run" at bounding box center [274, 186] width 21 height 5
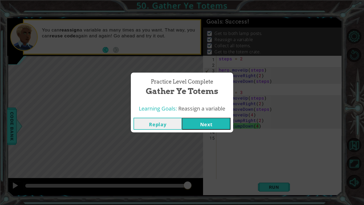
click at [207, 120] on button "Next" at bounding box center [206, 124] width 49 height 12
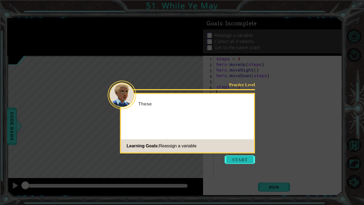
click at [237, 159] on button "Start" at bounding box center [240, 159] width 30 height 9
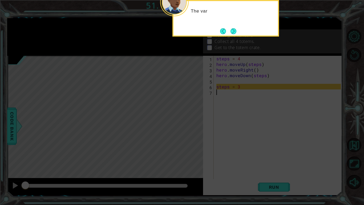
click at [277, 144] on icon at bounding box center [182, 32] width 364 height 343
click at [274, 148] on icon at bounding box center [182, 32] width 364 height 343
click at [238, 40] on icon at bounding box center [182, 32] width 364 height 343
click at [229, 37] on icon at bounding box center [182, 32] width 364 height 343
click at [235, 35] on div "The variable steps has been reassigned to the number 3 ." at bounding box center [225, 18] width 107 height 37
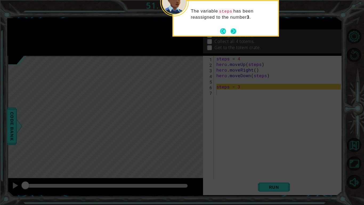
click at [236, 33] on button "Next" at bounding box center [234, 31] width 6 height 6
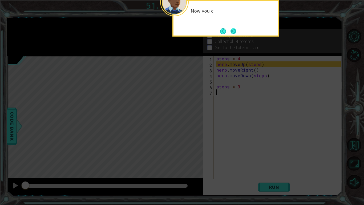
click at [236, 34] on button "Next" at bounding box center [234, 31] width 6 height 6
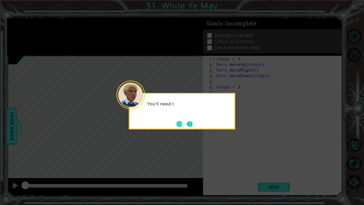
click at [188, 122] on button "Next" at bounding box center [190, 124] width 6 height 6
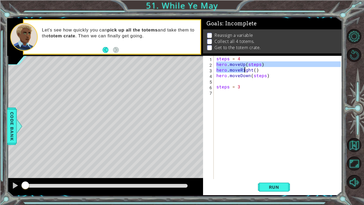
drag, startPoint x: 216, startPoint y: 63, endPoint x: 244, endPoint y: 72, distance: 29.7
click at [244, 72] on div "steps = 4 hero . moveUp ( steps ) hero . moveRight ( ) hero . moveDown ( steps …" at bounding box center [279, 123] width 128 height 134
click at [235, 70] on div "steps = 4 hero . moveUp ( steps ) hero . moveRight ( ) hero . moveDown ( steps …" at bounding box center [278, 117] width 126 height 123
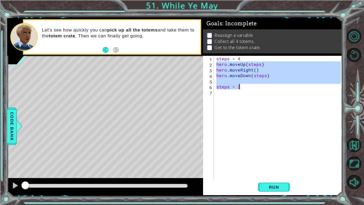
drag, startPoint x: 216, startPoint y: 65, endPoint x: 268, endPoint y: 89, distance: 57.5
click at [268, 89] on div "steps = 4 hero . moveUp ( steps ) hero . moveRight ( ) hero . moveDown ( steps …" at bounding box center [279, 123] width 128 height 134
click at [234, 68] on div "steps = 4 hero . moveUp ( steps ) hero . moveRight ( ) hero . moveDown ( steps …" at bounding box center [278, 117] width 126 height 123
drag, startPoint x: 216, startPoint y: 65, endPoint x: 266, endPoint y: 93, distance: 56.8
click at [266, 93] on div "steps = 4 hero . moveUp ( steps ) hero . moveRight ( ) hero . moveDown ( steps …" at bounding box center [279, 123] width 128 height 134
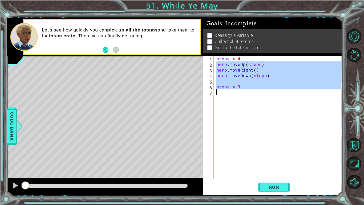
type textarea "steps = 3"
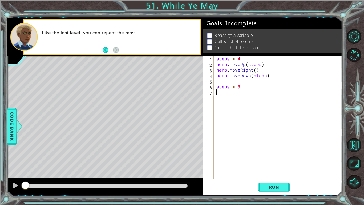
paste textarea "hero.moveUp(steps)"
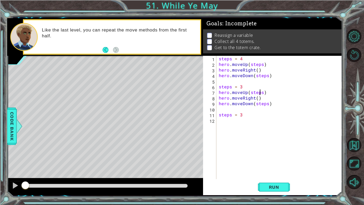
click at [261, 92] on div "steps = 4 hero . moveUp ( steps ) hero . moveRight ( ) hero . moveDown ( steps …" at bounding box center [281, 123] width 126 height 134
click at [243, 116] on div "steps = 4 hero . moveUp ( steps ) hero . moveRight ( ) hero . moveDown ( steps …" at bounding box center [281, 123] width 126 height 134
type textarea "steps = 2"
click at [227, 124] on div "steps = 4 hero . moveUp ( steps ) hero . moveRight ( ) hero . moveDown ( steps …" at bounding box center [281, 123] width 126 height 134
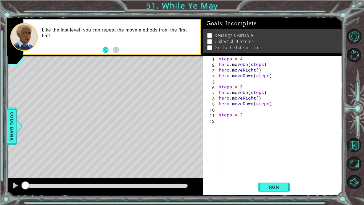
scroll to position [0, 0]
paste textarea "steps = 3"
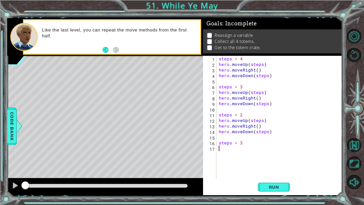
click at [242, 144] on div "steps = 4 hero . moveUp ( steps ) hero . moveRight ( ) hero . moveDown ( steps …" at bounding box center [281, 123] width 126 height 134
type textarea "steps = 1"
click at [220, 148] on div "steps = 4 hero . moveUp ( steps ) hero . moveRight ( ) hero . moveDown ( steps …" at bounding box center [281, 123] width 126 height 134
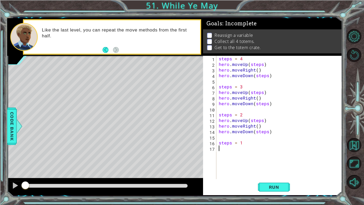
paste textarea "Code Area"
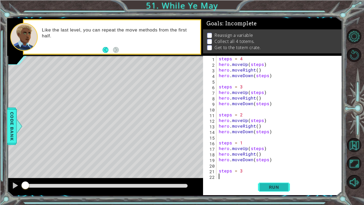
click at [276, 159] on span "Run" at bounding box center [274, 186] width 21 height 5
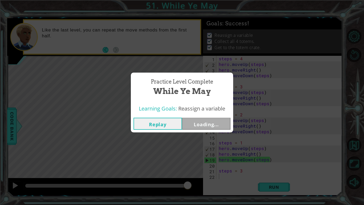
drag, startPoint x: 53, startPoint y: 186, endPoint x: 198, endPoint y: 204, distance: 146.4
click at [198, 159] on body "1 ההההההההההההההההההההההההההההההההההההההההההההההההההההההההההההההההההההההההההההה…" at bounding box center [182, 102] width 364 height 205
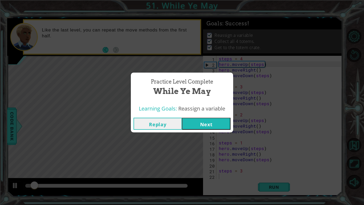
click at [207, 126] on button "Next" at bounding box center [206, 124] width 49 height 12
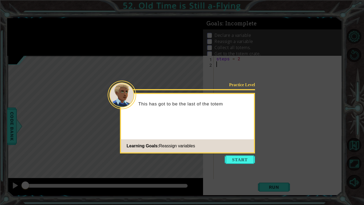
click at [237, 159] on icon at bounding box center [182, 102] width 364 height 205
click at [232, 159] on icon at bounding box center [182, 102] width 364 height 205
click at [240, 157] on button "Start" at bounding box center [240, 159] width 30 height 9
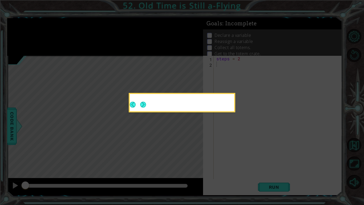
click at [243, 159] on icon at bounding box center [182, 102] width 364 height 205
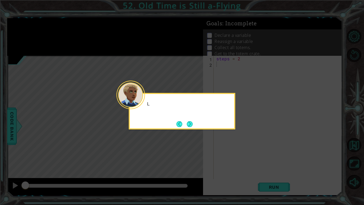
click at [242, 153] on icon at bounding box center [182, 102] width 364 height 205
click at [244, 147] on icon at bounding box center [182, 102] width 364 height 205
click at [253, 139] on icon at bounding box center [182, 102] width 364 height 205
click at [263, 136] on icon at bounding box center [182, 102] width 364 height 205
click at [255, 131] on icon at bounding box center [182, 102] width 364 height 205
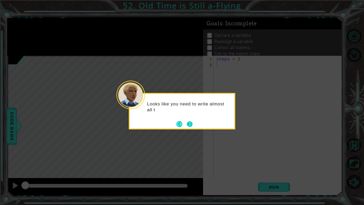
click at [191, 126] on button "Next" at bounding box center [190, 124] width 6 height 6
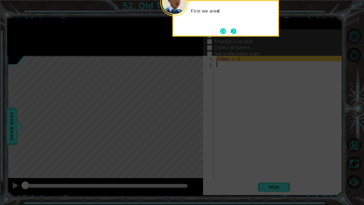
click at [231, 28] on button "Next" at bounding box center [234, 31] width 6 height 6
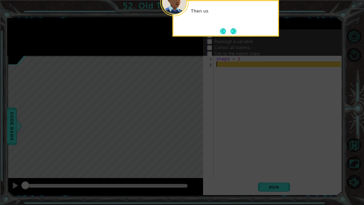
click at [231, 34] on button "Next" at bounding box center [234, 31] width 6 height 6
click at [238, 32] on p "Declare a variable" at bounding box center [233, 35] width 37 height 6
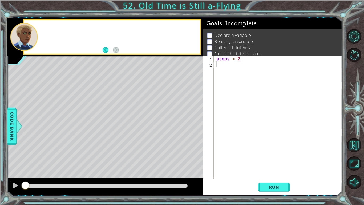
click at [235, 37] on p "Declare a variable" at bounding box center [233, 35] width 37 height 6
click at [221, 66] on div "steps = 2" at bounding box center [279, 123] width 128 height 134
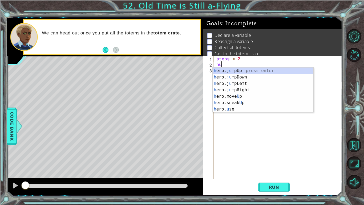
type textarea "hup"
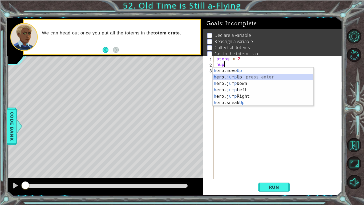
click at [236, 75] on div "h ero.move Up press enter h ero.j u m p Up press enter h ero.j u m p Down press…" at bounding box center [263, 92] width 101 height 51
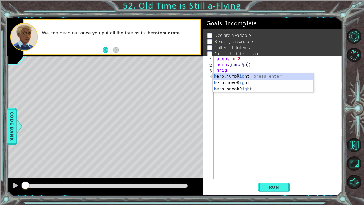
scroll to position [0, 1]
type textarea "hright"
click at [241, 75] on div "h e r o.jumpR ight press enter h e r o.moveR ight press enter h e r o.sneakR ig…" at bounding box center [263, 89] width 101 height 32
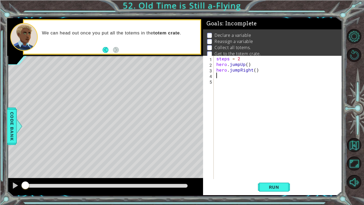
click at [240, 70] on div "steps = 2 hero . jumpUp ( ) hero . jumpRight ( )" at bounding box center [279, 123] width 128 height 134
type textarea "hero.jumpRight()"
click at [226, 77] on div "steps = 2 hero . jumpUp ( ) hero . jumpRight ( )" at bounding box center [279, 123] width 128 height 134
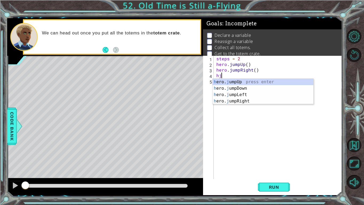
type textarea "hjd"
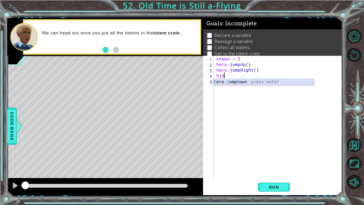
click at [251, 83] on div "h ero. j ump D own press enter" at bounding box center [263, 88] width 101 height 19
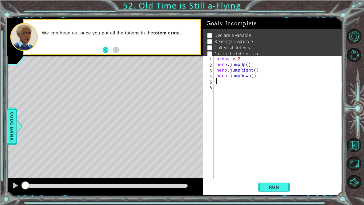
click at [236, 84] on div "steps = 2 hero . jumpUp ( ) hero . jumpRight ( ) hero . jumpDown ( )" at bounding box center [279, 123] width 128 height 134
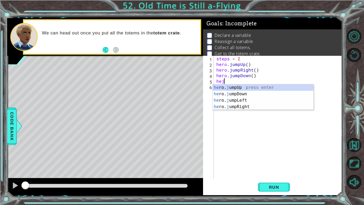
type textarea "heju"
click at [227, 109] on div "he ro. ju mpUp press enter he ro. ju mpDown press enter he ro. ju mpLeft press …" at bounding box center [263, 103] width 101 height 38
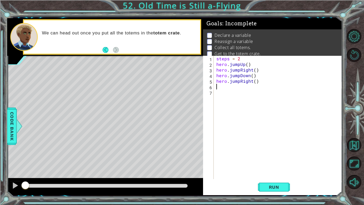
scroll to position [0, 0]
click at [254, 81] on div "steps = 2 hero . jumpUp ( ) hero . jumpRight ( ) hero . jumpDown ( ) hero . jum…" at bounding box center [279, 123] width 128 height 134
type textarea "hero.jumpRight(steps)"
click at [231, 86] on div "steps = 2 hero . jumpUp ( ) hero . jumpRight ( ) hero . jumpDown ( ) hero . jum…" at bounding box center [279, 123] width 128 height 134
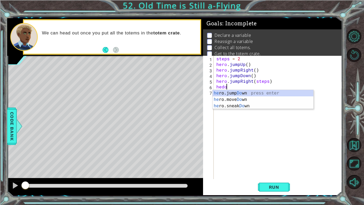
scroll to position [0, 0]
click at [257, 99] on div "he ro.jump Do wn press enter he ro.move Do wn press enter he ro.sneak Do wn pre…" at bounding box center [263, 106] width 101 height 32
type textarea "hero.moveDown(1)"
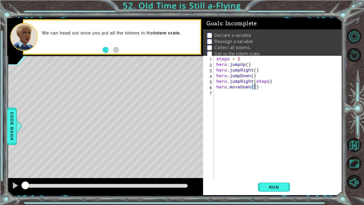
click at [241, 93] on div "steps = 2 hero . jumpUp ( ) hero . jumpRight ( ) hero . jumpDown ( ) hero . jum…" at bounding box center [279, 123] width 128 height 134
type textarea "h"
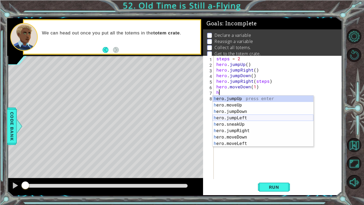
click at [244, 118] on div "h ero.jumpUp press enter h ero.moveUp press enter h ero.jumpDown press enter h …" at bounding box center [263, 127] width 101 height 64
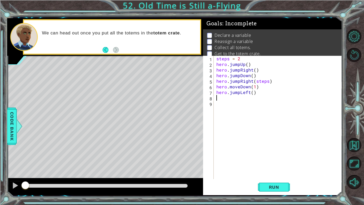
click at [251, 93] on div "steps = 2 hero . jumpUp ( ) hero . jumpRight ( ) hero . jumpDown ( ) hero . jum…" at bounding box center [279, 123] width 128 height 134
type textarea "hero.jumpLeft(2)"
click at [243, 98] on div "steps = 2 hero . jumpUp ( ) hero . jumpRight ( ) hero . jumpDown ( ) hero . jum…" at bounding box center [279, 123] width 128 height 134
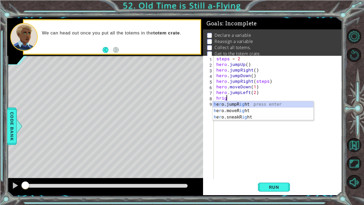
scroll to position [0, 1]
type textarea "hright"
click at [258, 104] on div "h e r o.jumpR ight press enter h e r o.moveR ight press enter h e r o.sneakR ig…" at bounding box center [263, 117] width 101 height 32
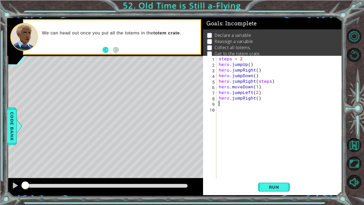
scroll to position [0, 0]
click at [257, 99] on div "steps = 2 hero . jumpUp ( ) hero . jumpRight ( ) hero . jumpDown ( ) hero . jum…" at bounding box center [281, 123] width 126 height 134
type textarea "hero.jumpRight(3)"
click at [235, 107] on div "steps = 2 hero . jumpUp ( ) hero . jumpRight ( ) hero . jumpDown ( ) hero . jum…" at bounding box center [281, 123] width 126 height 134
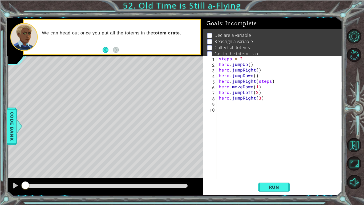
scroll to position [0, 0]
type textarea "he"
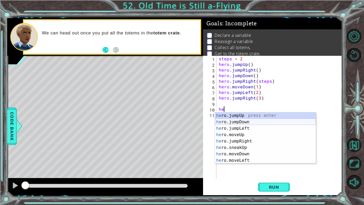
click at [252, 122] on div "he ro.jumpUp press enter he ro.jumpDown press enter he ro.jumpLeft press enter …" at bounding box center [265, 144] width 101 height 64
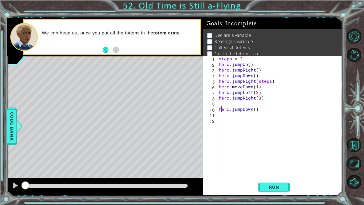
click at [221, 106] on div "steps = 2 hero . jumpUp ( ) hero . jumpRight ( ) hero . jumpDown ( ) hero . jum…" at bounding box center [281, 123] width 126 height 134
type textarea "hero.jumpDown()"
click at [219, 107] on div "steps = 2 hero . jumpUp ( ) hero . jumpRight ( ) hero . jumpDown ( ) hero . jum…" at bounding box center [281, 123] width 126 height 134
click at [222, 109] on div "steps = 2 hero . jumpUp ( ) hero . jumpRight ( ) hero . jumpDown ( ) hero . jum…" at bounding box center [281, 123] width 126 height 134
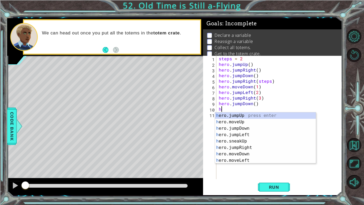
type textarea "he"
click at [240, 139] on div "he ro.jumpUp press enter he ro.jumpDown press enter he ro.jumpLeft press enter …" at bounding box center [265, 144] width 101 height 64
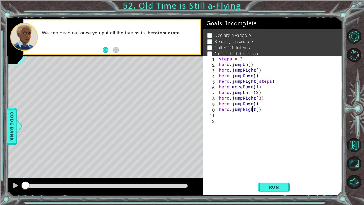
click at [253, 109] on div "steps = 2 hero . jumpUp ( ) hero . jumpRight ( ) hero . jumpDown ( ) hero . jum…" at bounding box center [281, 123] width 126 height 134
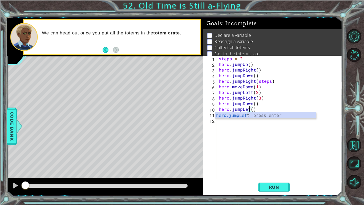
scroll to position [0, 2]
click at [254, 109] on div "steps = 2 hero . jumpUp ( ) hero . jumpRight ( ) hero . jumpDown ( ) hero . jum…" at bounding box center [281, 123] width 126 height 134
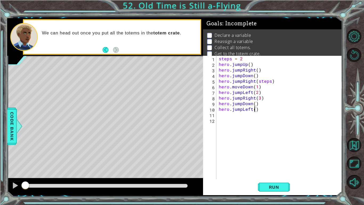
scroll to position [0, 2]
click at [276, 159] on button "Run" at bounding box center [274, 187] width 32 height 14
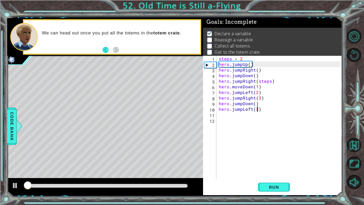
scroll to position [2, 0]
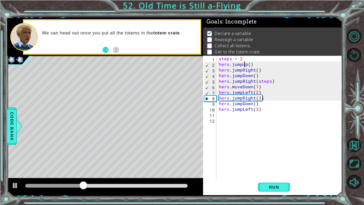
click at [245, 62] on div "steps = 2 hero . jumpUp ( ) hero . jumpRight ( ) hero . jumpDown ( ) hero . jum…" at bounding box center [281, 123] width 126 height 134
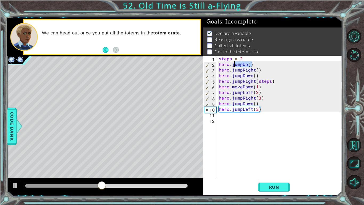
drag, startPoint x: 253, startPoint y: 64, endPoint x: 235, endPoint y: 66, distance: 18.8
click at [235, 66] on div "steps = 2 hero . jumpUp ( ) hero . jumpRight ( ) hero . jumpDown ( ) hero . jum…" at bounding box center [281, 123] width 126 height 134
click at [256, 69] on div "steps = 2 hero . jumpUp ( ) hero . jumpRight ( ) hero . jumpDown ( ) hero . jum…" at bounding box center [281, 123] width 126 height 134
click at [272, 159] on span "Run" at bounding box center [274, 186] width 21 height 5
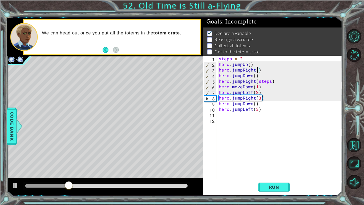
click at [248, 63] on div "steps = 2 hero . jumpUp ( ) hero . jumpRight ( ) hero . jumpDown ( ) hero . jum…" at bounding box center [281, 123] width 126 height 134
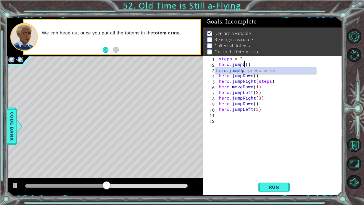
scroll to position [0, 2]
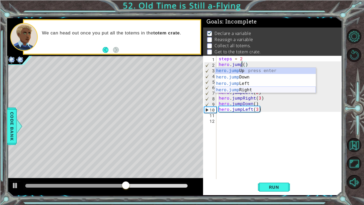
click at [253, 90] on div "hero.jump Up press enter hero.jump Down press enter hero.jump Left press enter …" at bounding box center [265, 86] width 101 height 38
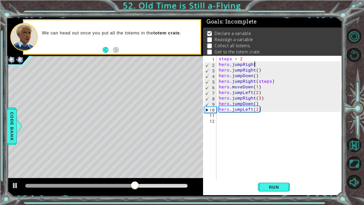
scroll to position [0, 2]
click at [273, 159] on span "Run" at bounding box center [274, 186] width 21 height 5
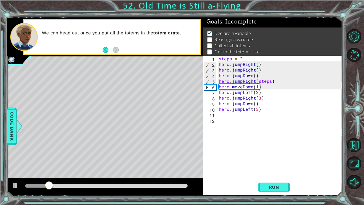
click at [264, 67] on div "steps = 2 hero . jumpRight ( ) hero . jumpRight ( ) hero . jumpDown ( ) hero . …" at bounding box center [281, 123] width 126 height 134
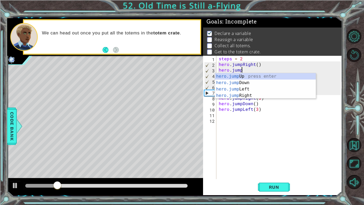
scroll to position [0, 1]
type textarea "hero.jum"
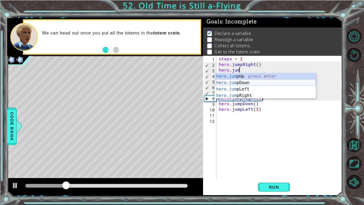
click at [268, 80] on div "hero.jum pUp press enter hero.jum pDown press enter hero.jum pLeft press enter …" at bounding box center [265, 92] width 101 height 38
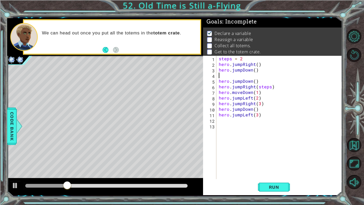
scroll to position [0, 0]
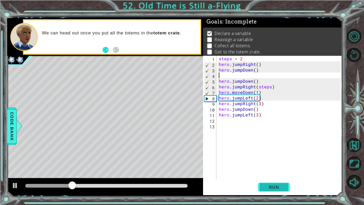
click at [277, 159] on button "Run" at bounding box center [274, 187] width 32 height 14
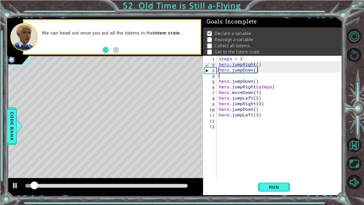
click at [243, 70] on div "steps = 2 hero . jumpRight ( ) hero . jumpDown ( ) hero . jumpDown ( ) hero . j…" at bounding box center [281, 123] width 126 height 134
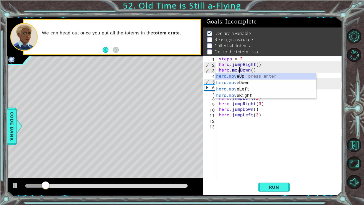
scroll to position [0, 1]
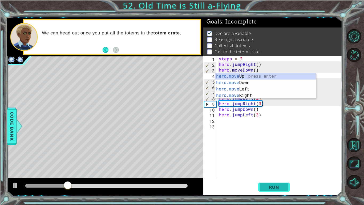
click at [278, 159] on span "Run" at bounding box center [274, 186] width 21 height 5
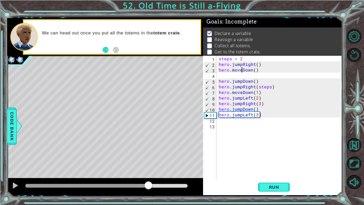
drag, startPoint x: 91, startPoint y: 186, endPoint x: 149, endPoint y: 188, distance: 57.4
click at [149, 159] on div at bounding box center [149, 186] width 10 height 10
click at [241, 109] on div "steps = 2 hero . jumpRight ( ) hero . moveDown ( ) hero . jumpDown ( ) hero . j…" at bounding box center [281, 123] width 126 height 134
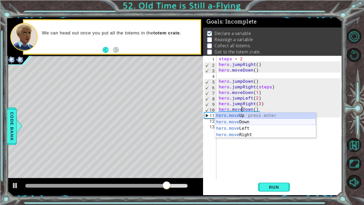
click at [273, 120] on div "hero.move Up press enter hero.move Down press enter hero.move Left press enter …" at bounding box center [265, 131] width 101 height 38
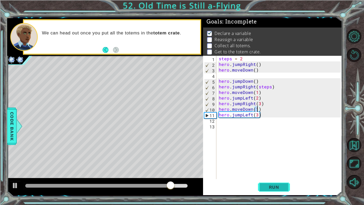
type textarea "hero.moveDown(1)"
click at [271, 159] on span "Run" at bounding box center [274, 186] width 21 height 5
drag, startPoint x: 33, startPoint y: 186, endPoint x: 185, endPoint y: 193, distance: 152.4
click at [185, 159] on div at bounding box center [105, 186] width 196 height 17
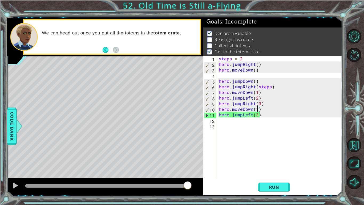
click at [233, 75] on div "steps = 2 hero . jumpRight ( ) hero . moveDown ( ) hero . jumpDown ( ) hero . j…" at bounding box center [281, 123] width 126 height 134
type textarea "he"
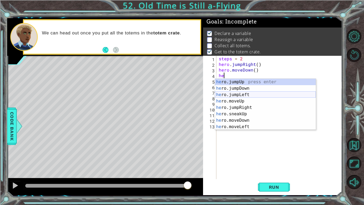
click at [252, 94] on div "he ro.jumpUp press enter he ro.jumpDown press enter he ro.jumpLeft press enter …" at bounding box center [265, 111] width 101 height 64
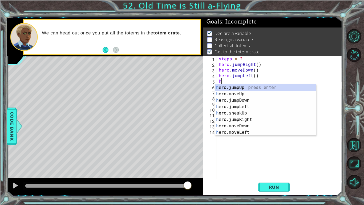
type textarea "he"
click at [253, 114] on div "he ro.jumpUp press enter he ro.jumpDown press enter he ro.jumpLeft press enter …" at bounding box center [265, 116] width 101 height 64
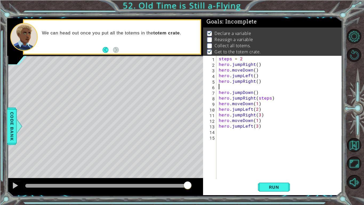
click at [257, 82] on div "steps = 2 hero . jumpRight ( ) hero . moveDown ( ) hero . jumpLeft ( ) hero . j…" at bounding box center [281, 123] width 126 height 134
click at [267, 159] on span "Run" at bounding box center [274, 186] width 21 height 5
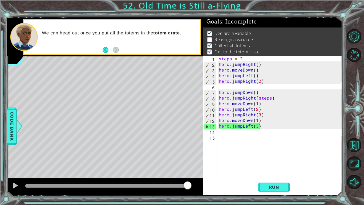
drag, startPoint x: 42, startPoint y: 186, endPoint x: 190, endPoint y: 203, distance: 148.4
click at [190, 159] on div "1 ההההההההההההההההההההההההההההההההההההההההההההההההההההההההההההההההההההההההההההה…" at bounding box center [182, 102] width 364 height 205
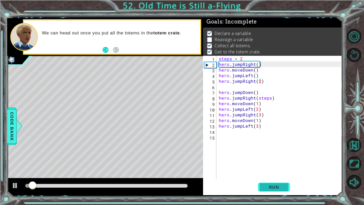
click at [279, 159] on span "Run" at bounding box center [274, 186] width 21 height 5
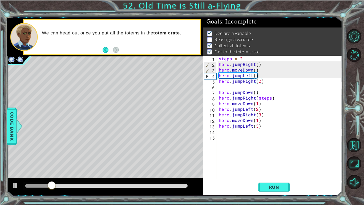
click at [243, 56] on div "steps = 2 hero . jumpRight ( ) hero . moveDown ( ) hero . jumpLeft ( ) hero . j…" at bounding box center [281, 123] width 126 height 134
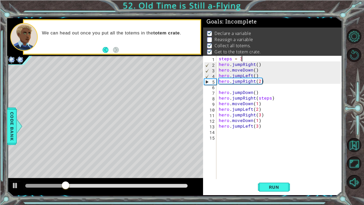
click at [260, 114] on div "steps = 3 hero . jumpRight ( ) hero . moveDown ( ) hero . jumpLeft ( ) hero . j…" at bounding box center [281, 123] width 126 height 134
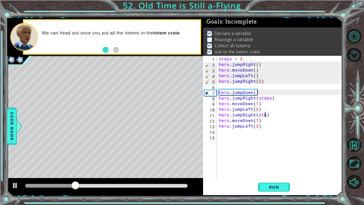
scroll to position [0, 3]
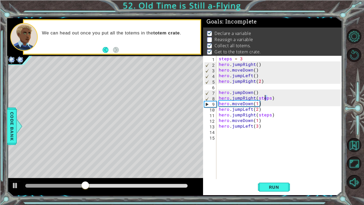
drag, startPoint x: 269, startPoint y: 97, endPoint x: 265, endPoint y: 98, distance: 4.0
click at [265, 98] on div "steps = 3 hero . jumpRight ( ) hero . moveDown ( ) hero . jumpLeft ( ) hero . j…" at bounding box center [281, 123] width 126 height 134
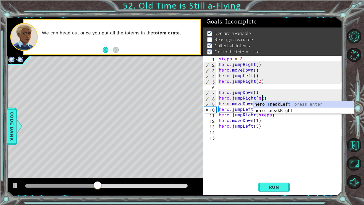
scroll to position [0, 2]
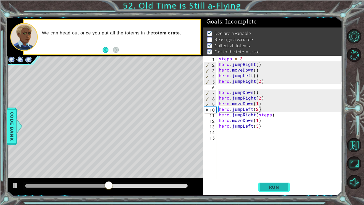
type textarea "hero.jumpRight(2)"
click at [282, 159] on button "Run" at bounding box center [274, 187] width 32 height 14
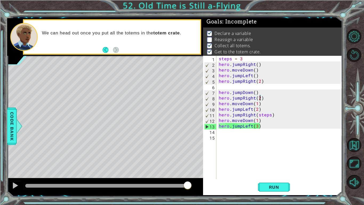
drag, startPoint x: 30, startPoint y: 184, endPoint x: 204, endPoint y: 199, distance: 175.0
click at [204, 159] on div "1 ההההההההההההההההההההההההההההההההההההההההההההההההההההההההההההההההההההההההההההה…" at bounding box center [182, 102] width 364 height 205
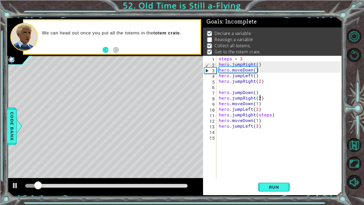
click at [235, 132] on div "steps = 3 hero . jumpRight ( ) hero . moveDown ( ) hero . jumpLeft ( ) hero . j…" at bounding box center [281, 123] width 126 height 134
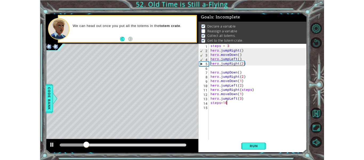
scroll to position [0, 1]
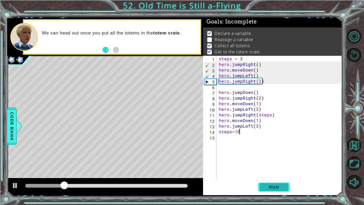
type textarea "steps=10"
click at [271, 159] on button "Run" at bounding box center [274, 187] width 32 height 14
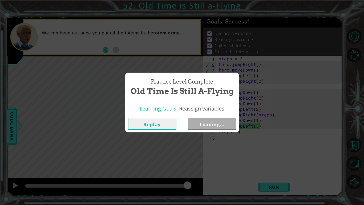
drag, startPoint x: 38, startPoint y: 184, endPoint x: 274, endPoint y: 203, distance: 236.9
click at [274, 159] on body "1 ההההההההההההההההההההההההההההההההההההההההההההההההההההההההההההההההההההההההההההה…" at bounding box center [182, 102] width 364 height 205
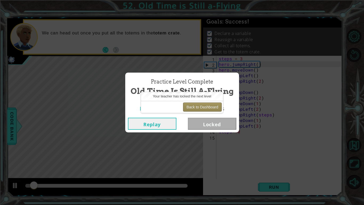
click at [202, 109] on button "Back to Dashboard" at bounding box center [202, 106] width 39 height 9
click at [162, 118] on button "Replay" at bounding box center [152, 124] width 49 height 12
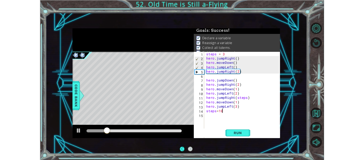
scroll to position [1, 0]
